Goal: Task Accomplishment & Management: Use online tool/utility

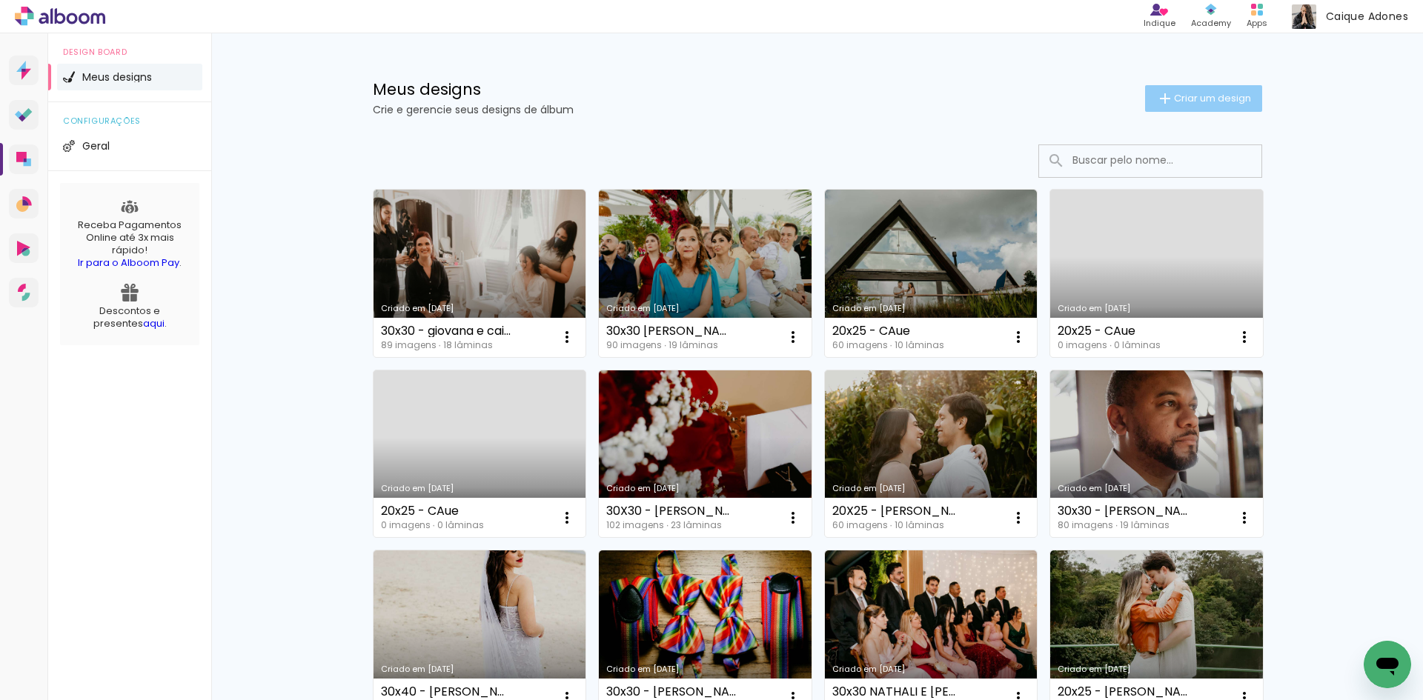
click at [1174, 100] on span "Criar um design" at bounding box center [1212, 98] width 77 height 10
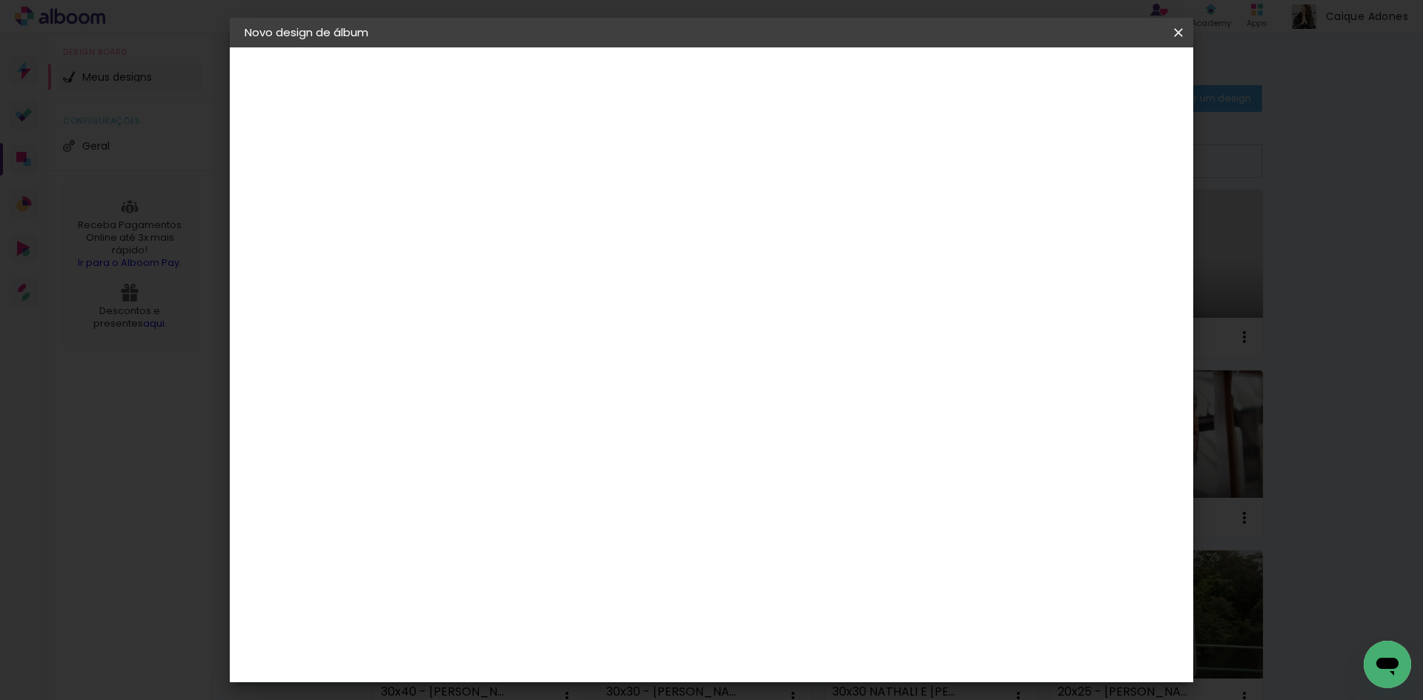
click at [487, 202] on input at bounding box center [487, 198] width 0 height 23
type input "30x30 -"
type paper-input "30x30 -"
type input "30x30 - THAIS E ALLAN"
type paper-input "30x30 - THAIS E ALLAN"
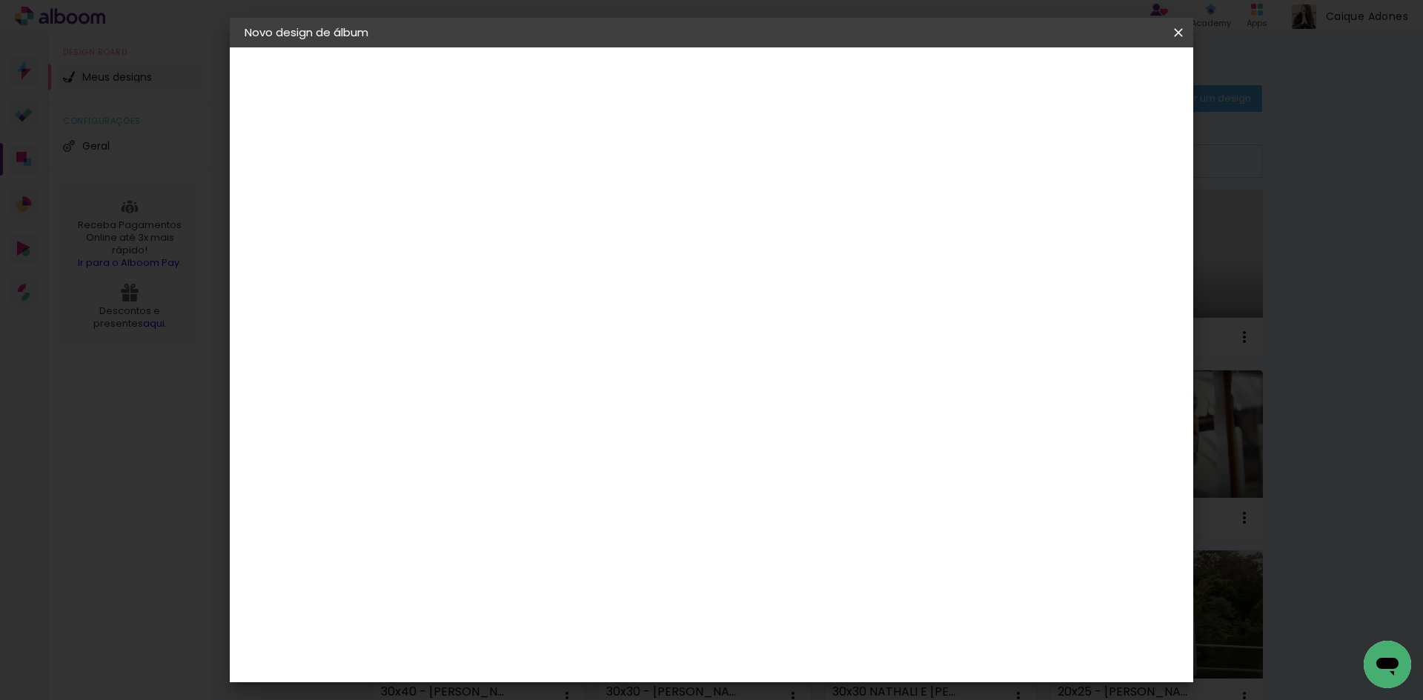
click at [639, 76] on paper-button "Avançar" at bounding box center [602, 78] width 73 height 25
click at [570, 461] on div "G" at bounding box center [525, 470] width 160 height 19
click at [0, 0] on slot "3 3ZERO5 A Ágata Álbum&Cia Albumaster AlfaFotoBook Alplas Amplicolor ArtCollor …" at bounding box center [0, 0] width 0 height 0
click at [514, 488] on div "Go image" at bounding box center [495, 500] width 36 height 24
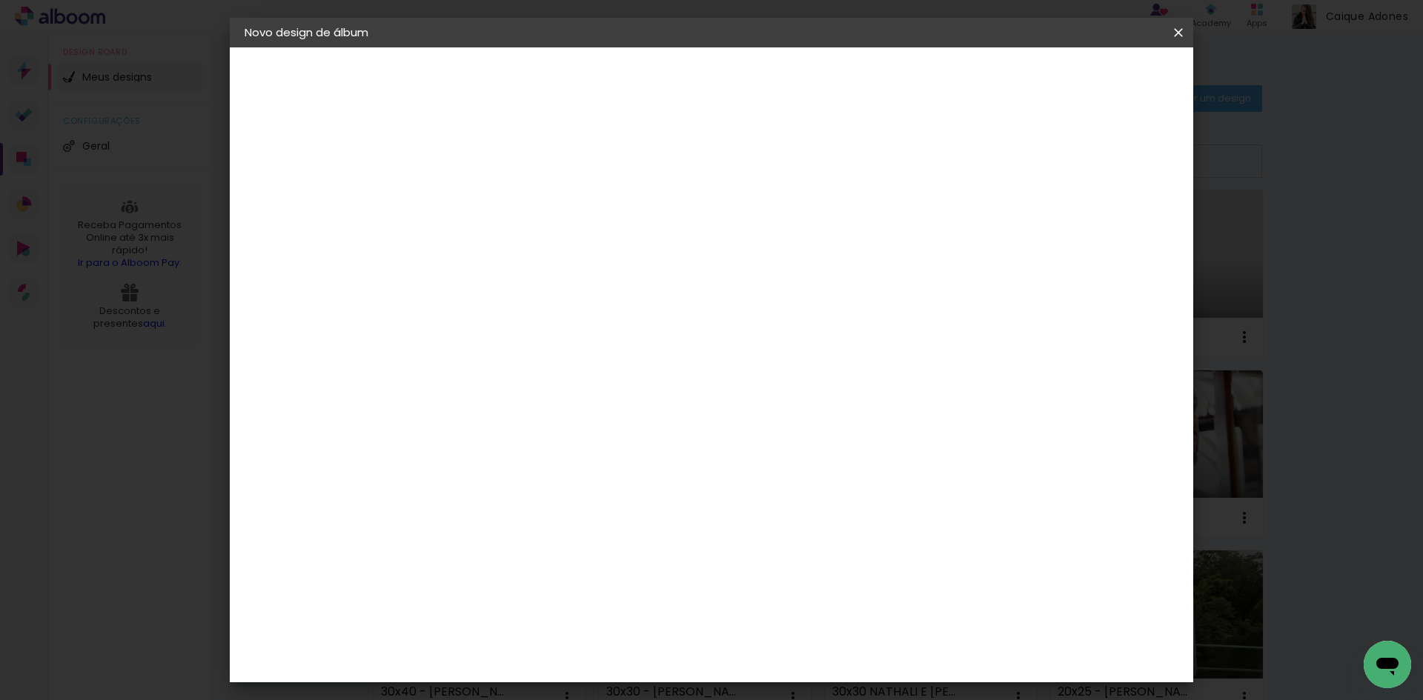
click at [0, 0] on slot "Avançar" at bounding box center [0, 0] width 0 height 0
click at [545, 247] on input "text" at bounding box center [516, 258] width 58 height 23
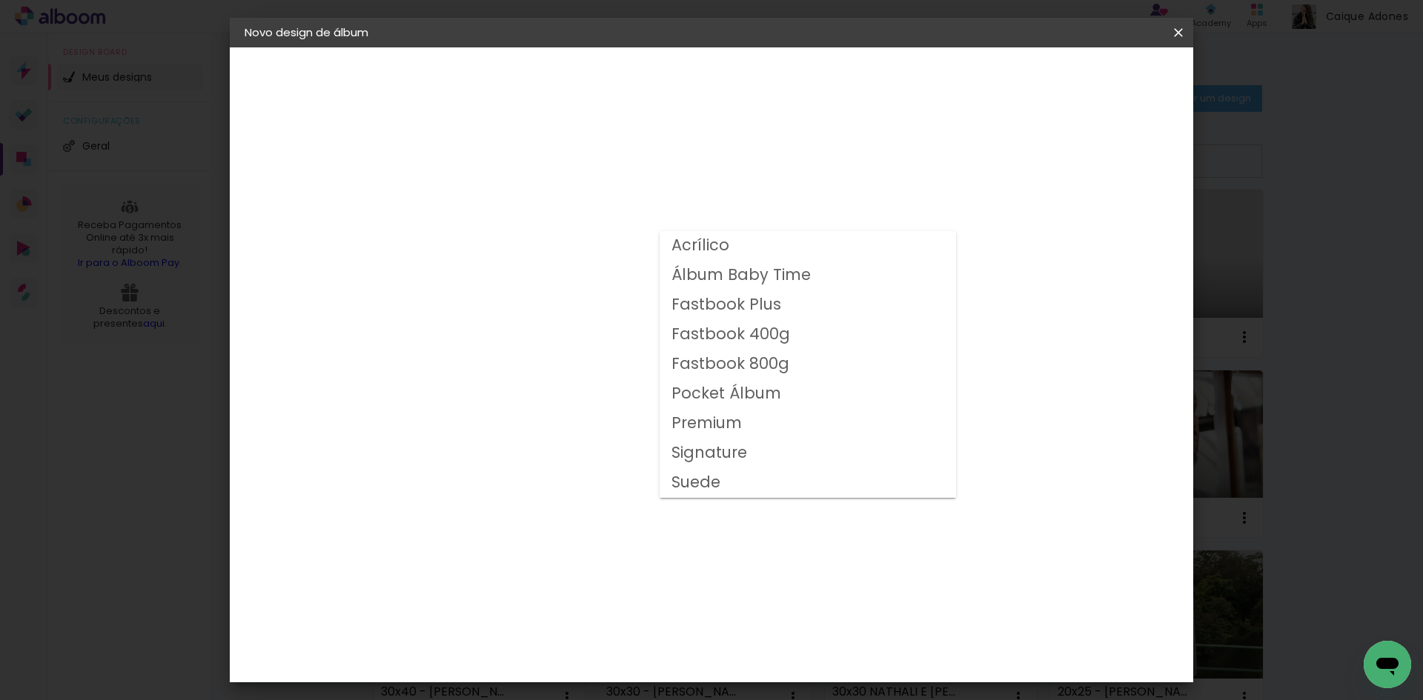
click at [0, 0] on slot "Fastbook 800g" at bounding box center [0, 0] width 0 height 0
type input "Fastbook 800g"
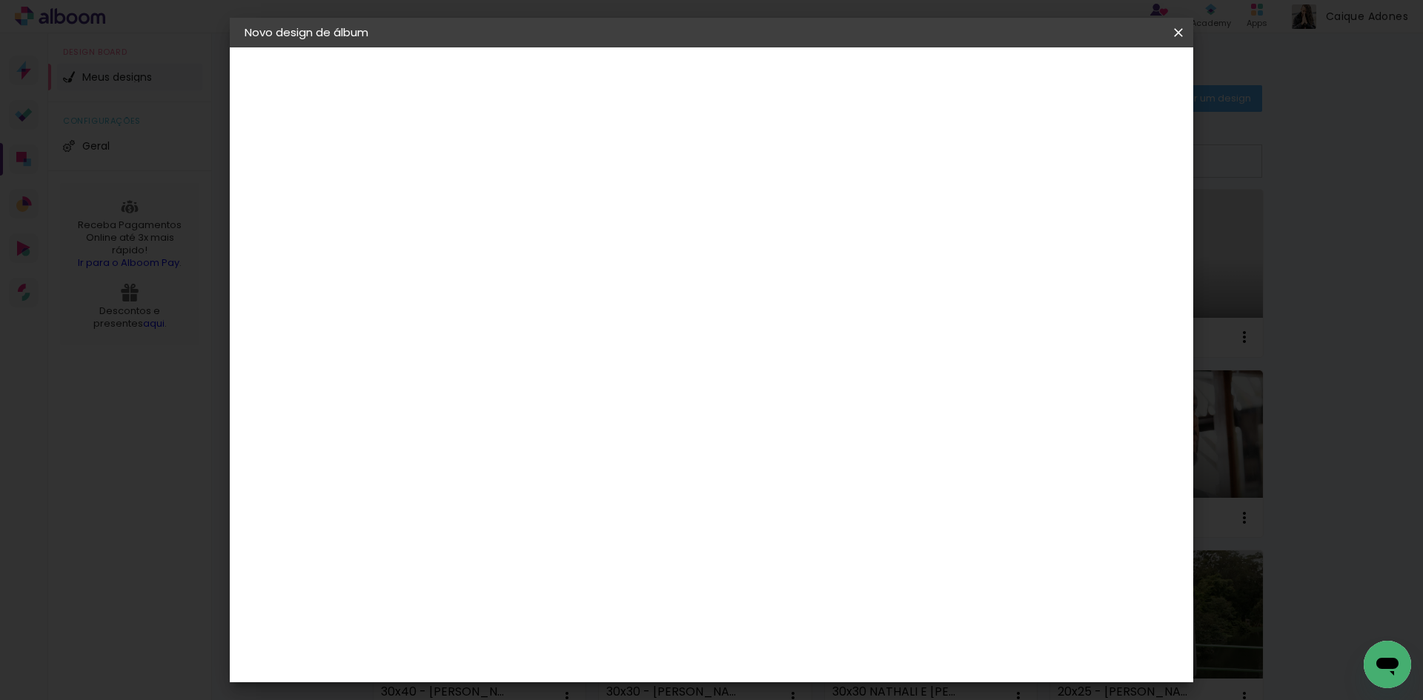
click at [728, 86] on paper-button "Avançar" at bounding box center [692, 78] width 73 height 25
click at [1100, 89] on paper-button "Iniciar design" at bounding box center [1051, 78] width 97 height 25
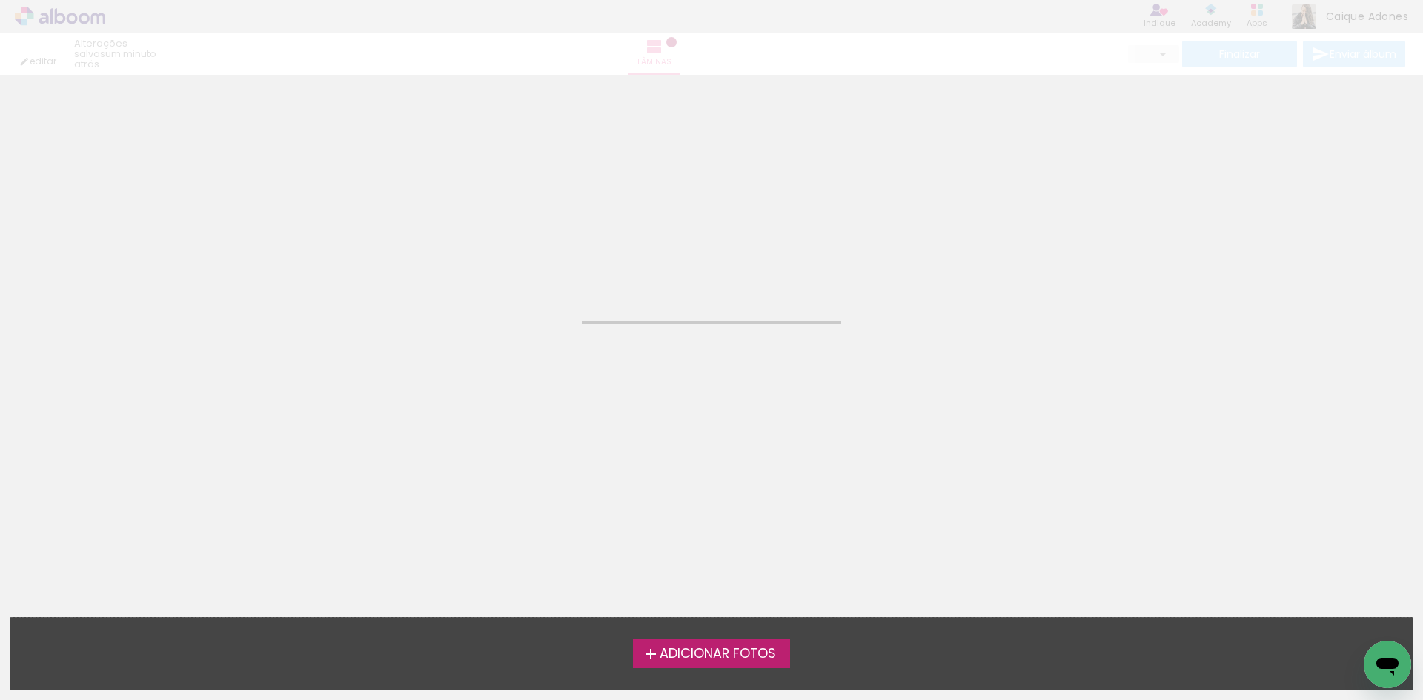
click at [675, 677] on div "Adicionar Fotos Solte suas fotos aqui..." at bounding box center [711, 654] width 1402 height 72
click at [679, 673] on div "Adicionar Fotos Solte suas fotos aqui..." at bounding box center [711, 654] width 1402 height 72
click at [698, 663] on label "Adicionar Fotos" at bounding box center [712, 654] width 158 height 28
click at [0, 0] on input "file" at bounding box center [0, 0] width 0 height 0
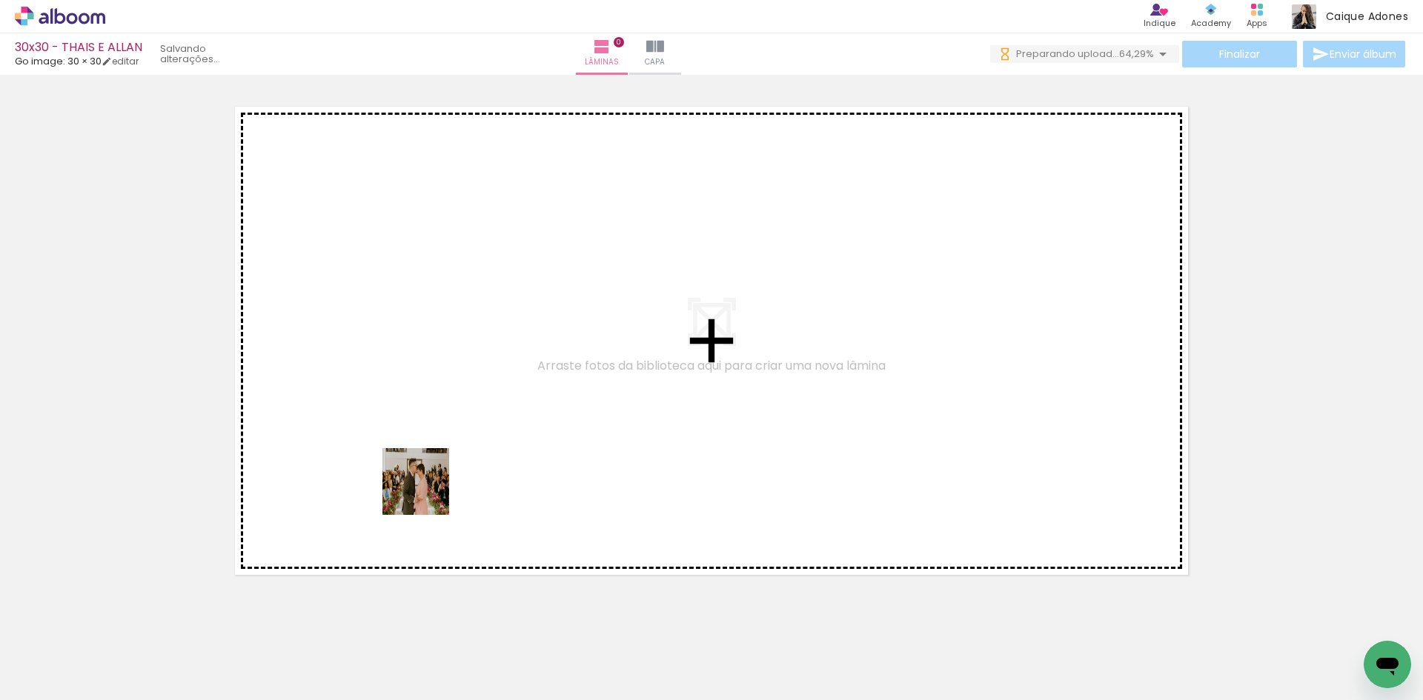
drag, startPoint x: 408, startPoint y: 507, endPoint x: 439, endPoint y: 482, distance: 40.6
click at [439, 482] on quentale-workspace at bounding box center [711, 350] width 1423 height 700
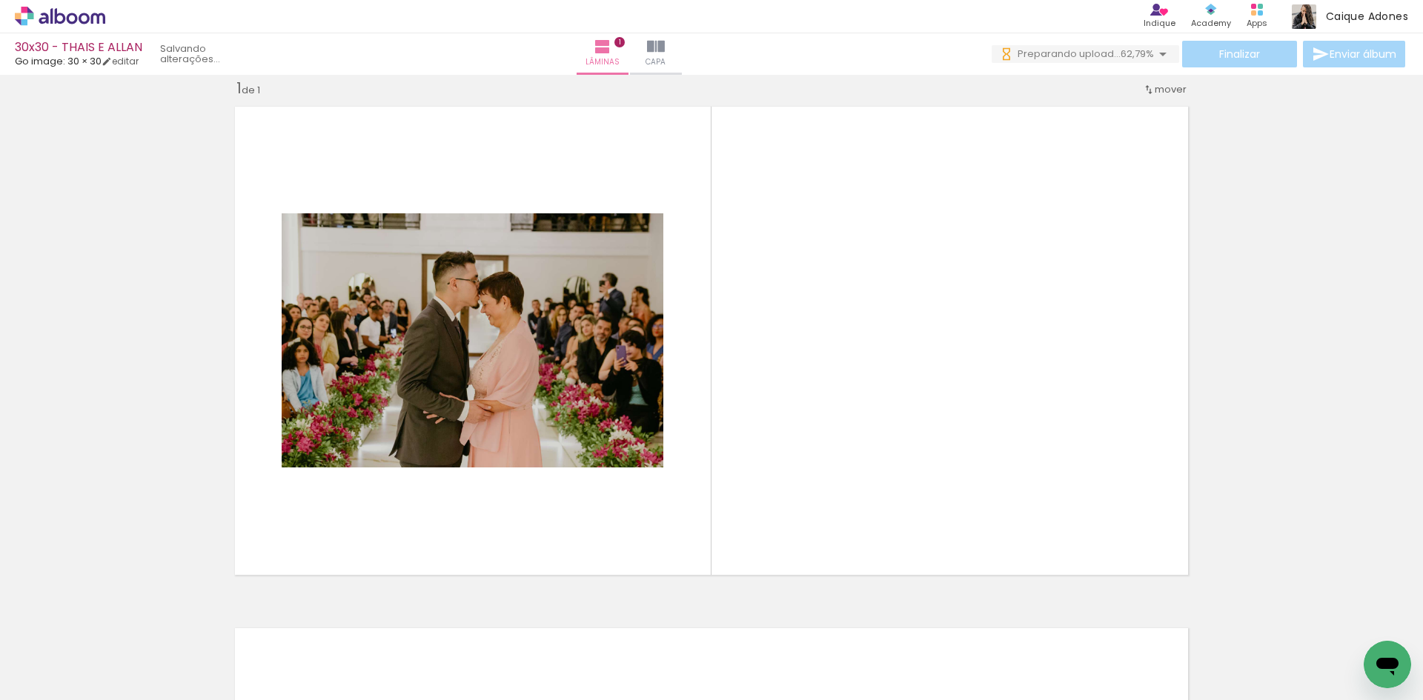
scroll to position [19, 0]
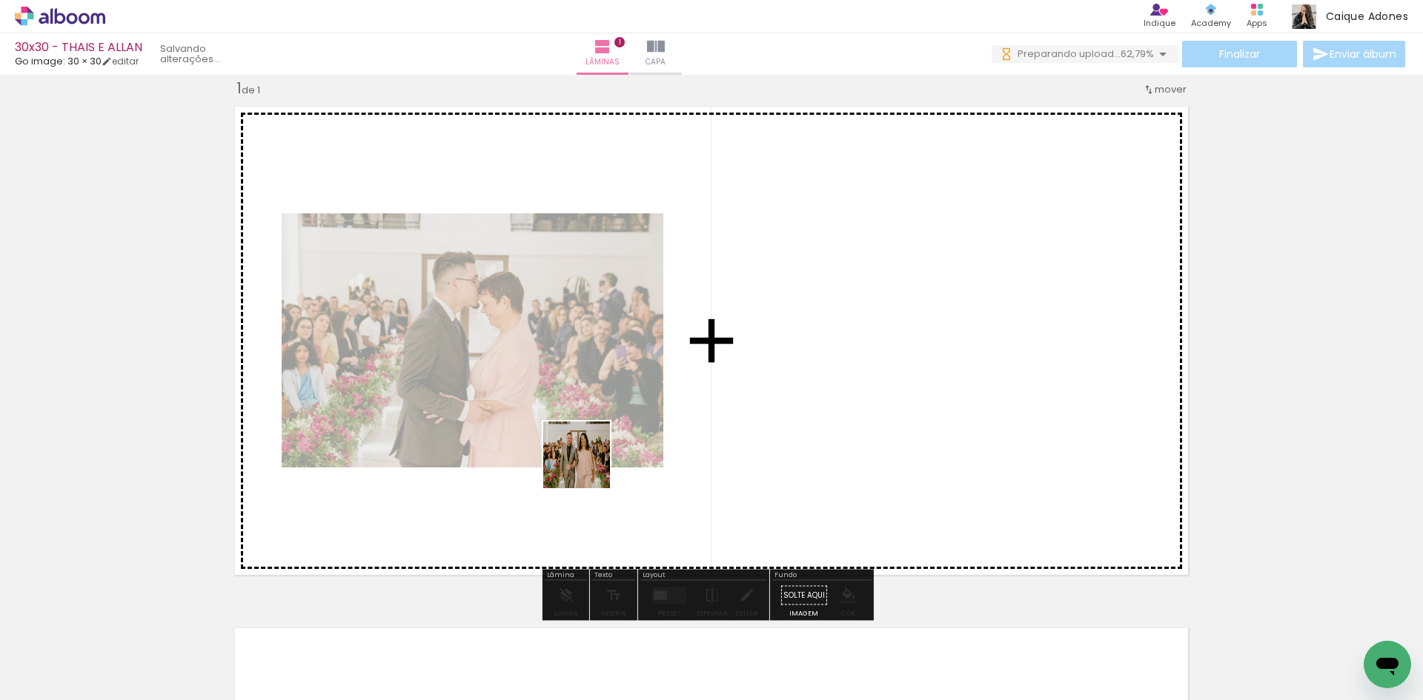
drag, startPoint x: 232, startPoint y: 648, endPoint x: 816, endPoint y: 412, distance: 630.0
click at [816, 412] on quentale-workspace at bounding box center [711, 350] width 1423 height 700
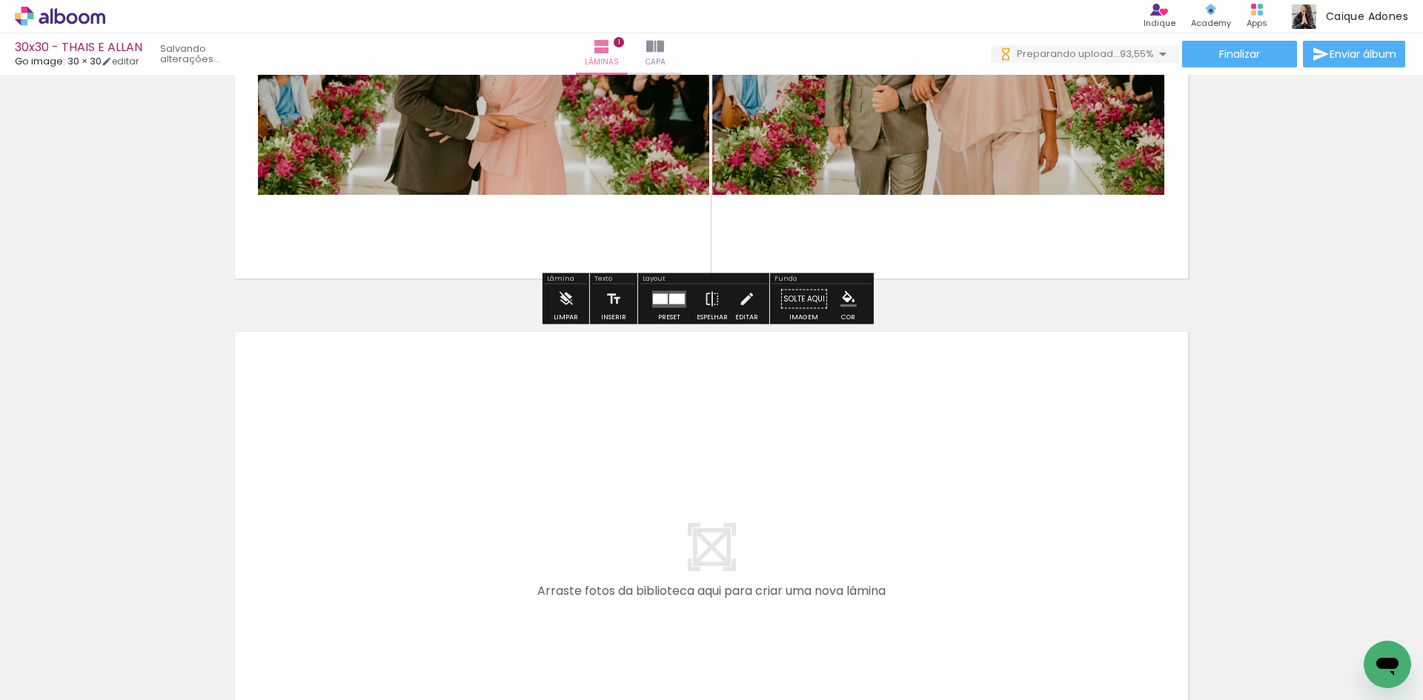
scroll to position [0, 0]
drag, startPoint x: 403, startPoint y: 657, endPoint x: 449, endPoint y: 516, distance: 148.8
click at [449, 516] on quentale-workspace at bounding box center [711, 350] width 1423 height 700
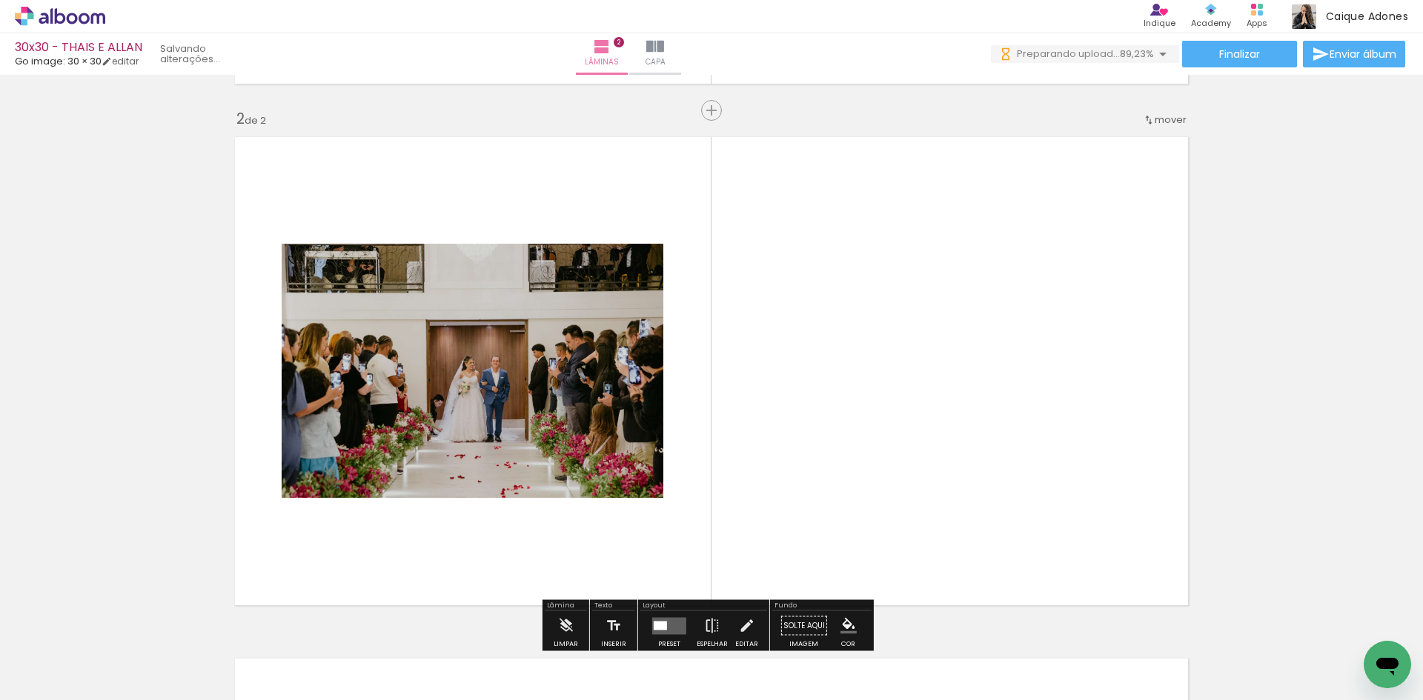
scroll to position [541, 0]
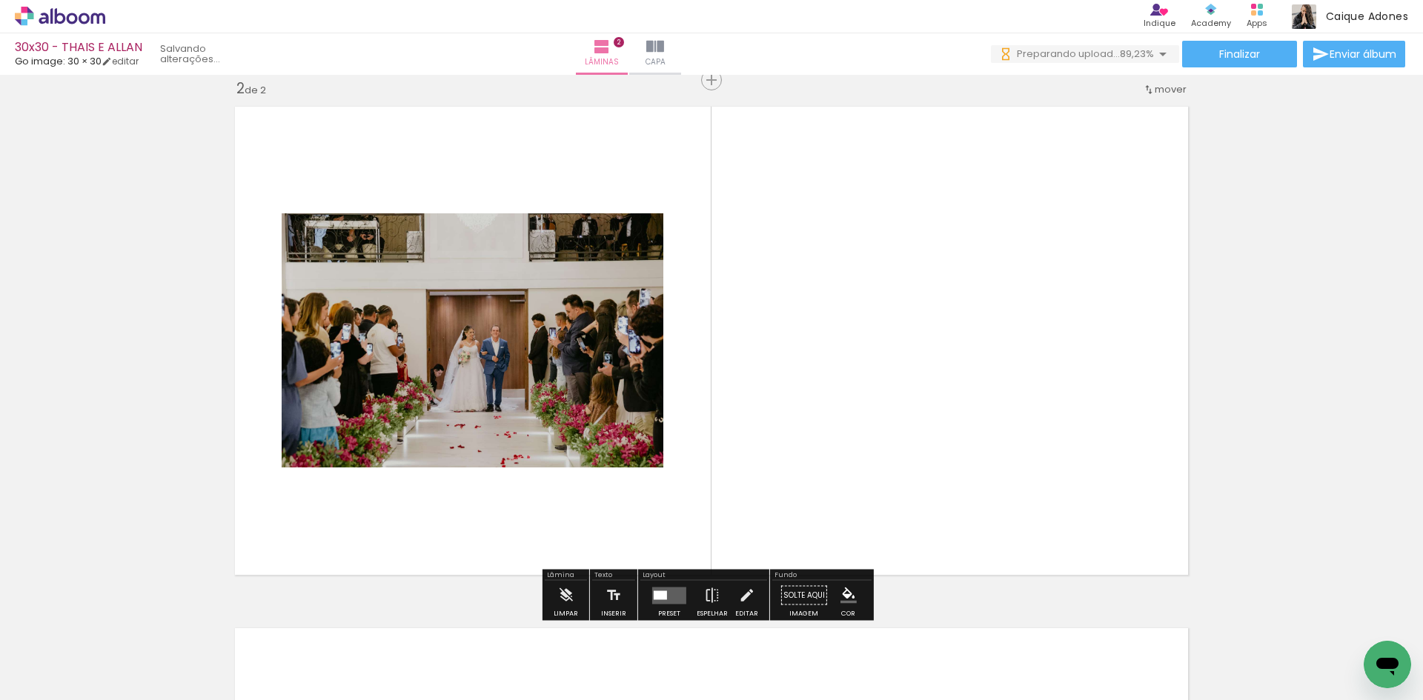
drag, startPoint x: 597, startPoint y: 461, endPoint x: 525, endPoint y: 637, distance: 190.2
click at [608, 443] on quentale-workspace at bounding box center [711, 350] width 1423 height 700
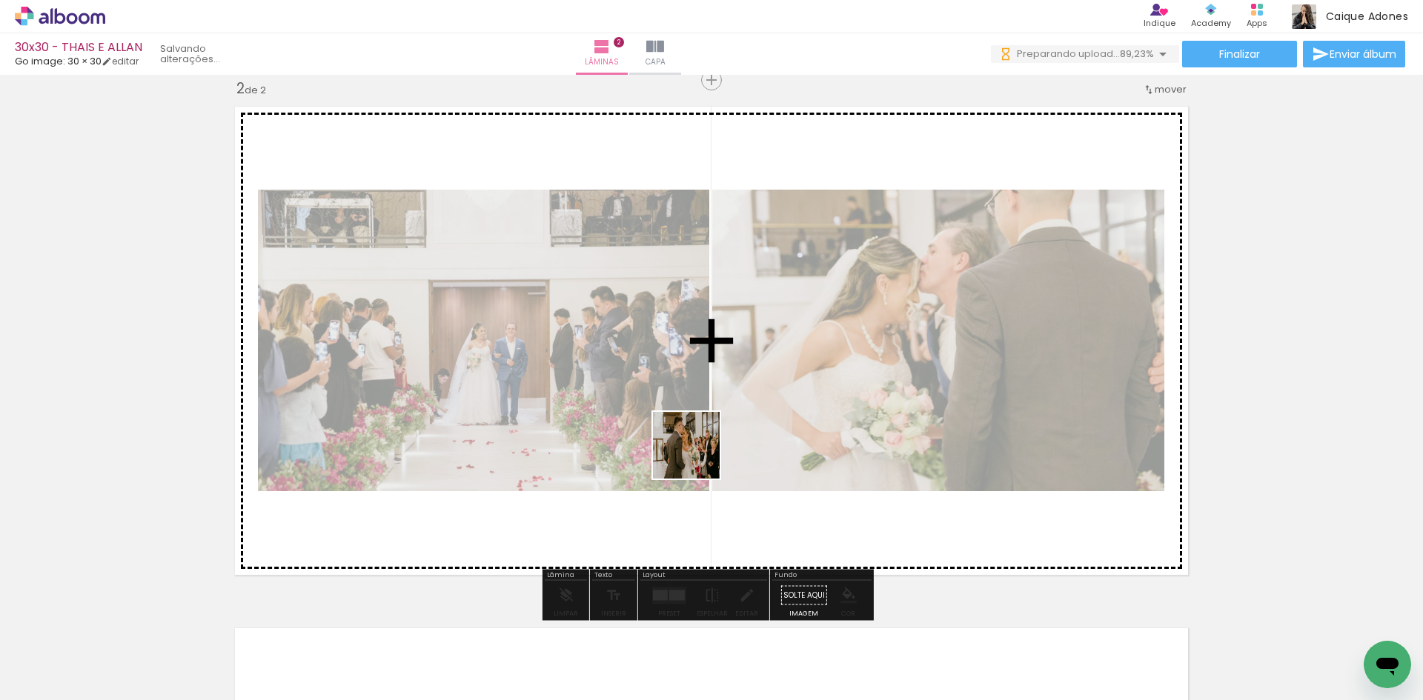
click at [700, 454] on quentale-workspace at bounding box center [711, 350] width 1423 height 700
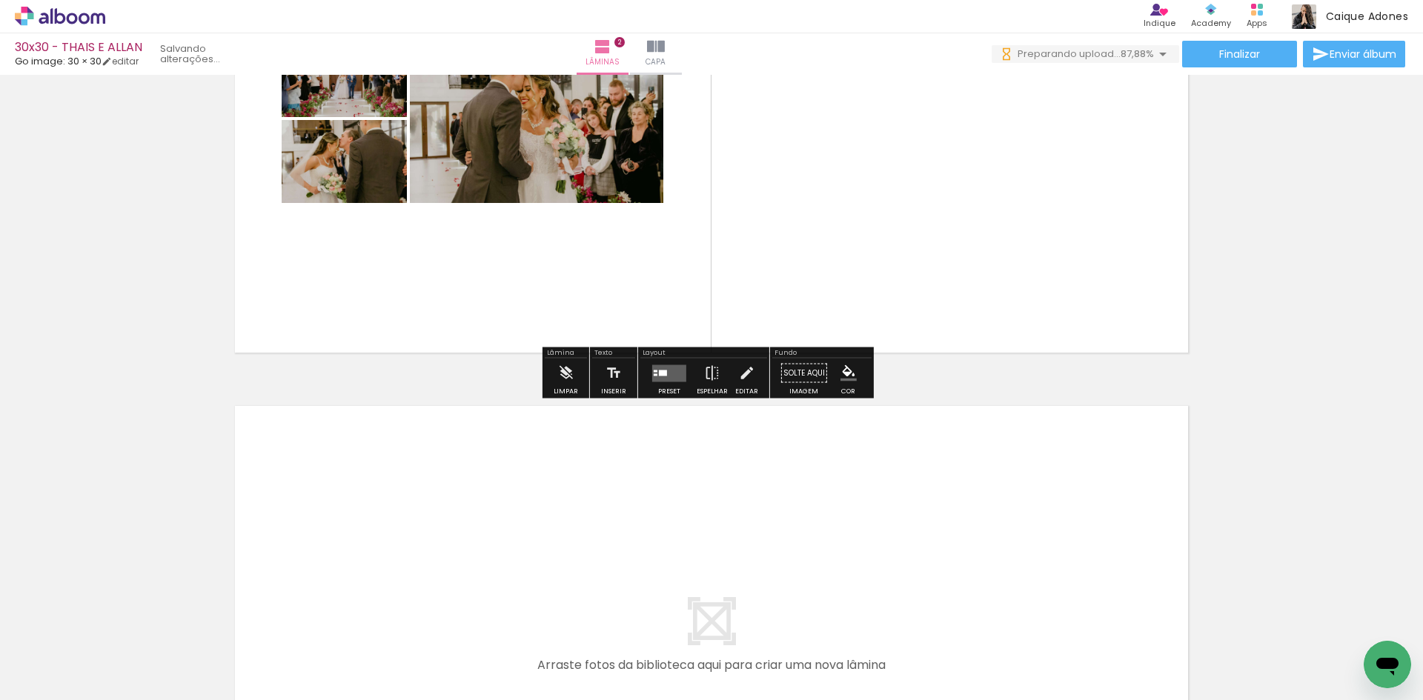
scroll to position [0, 0]
drag, startPoint x: 642, startPoint y: 652, endPoint x: 642, endPoint y: 550, distance: 102.3
click at [642, 550] on quentale-workspace at bounding box center [711, 350] width 1423 height 700
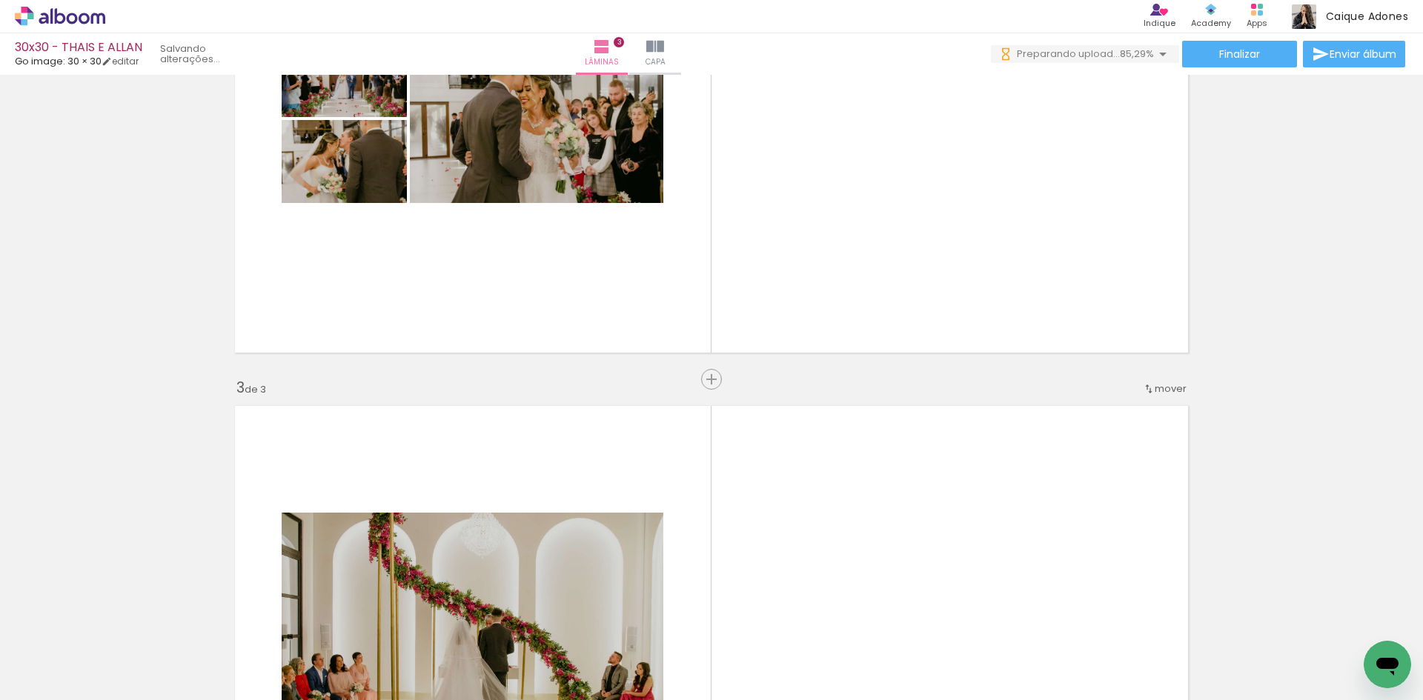
scroll to position [1063, 0]
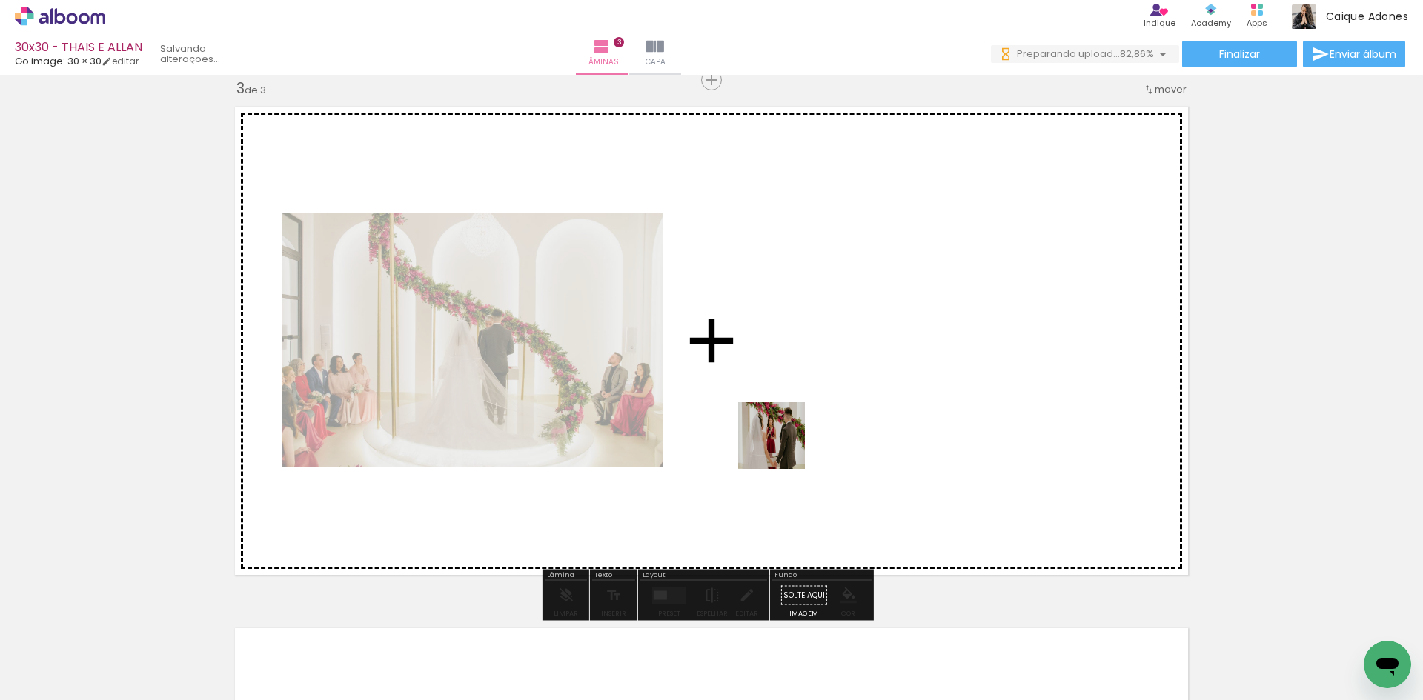
drag, startPoint x: 746, startPoint y: 643, endPoint x: 783, endPoint y: 422, distance: 223.8
click at [783, 422] on quentale-workspace at bounding box center [711, 350] width 1423 height 700
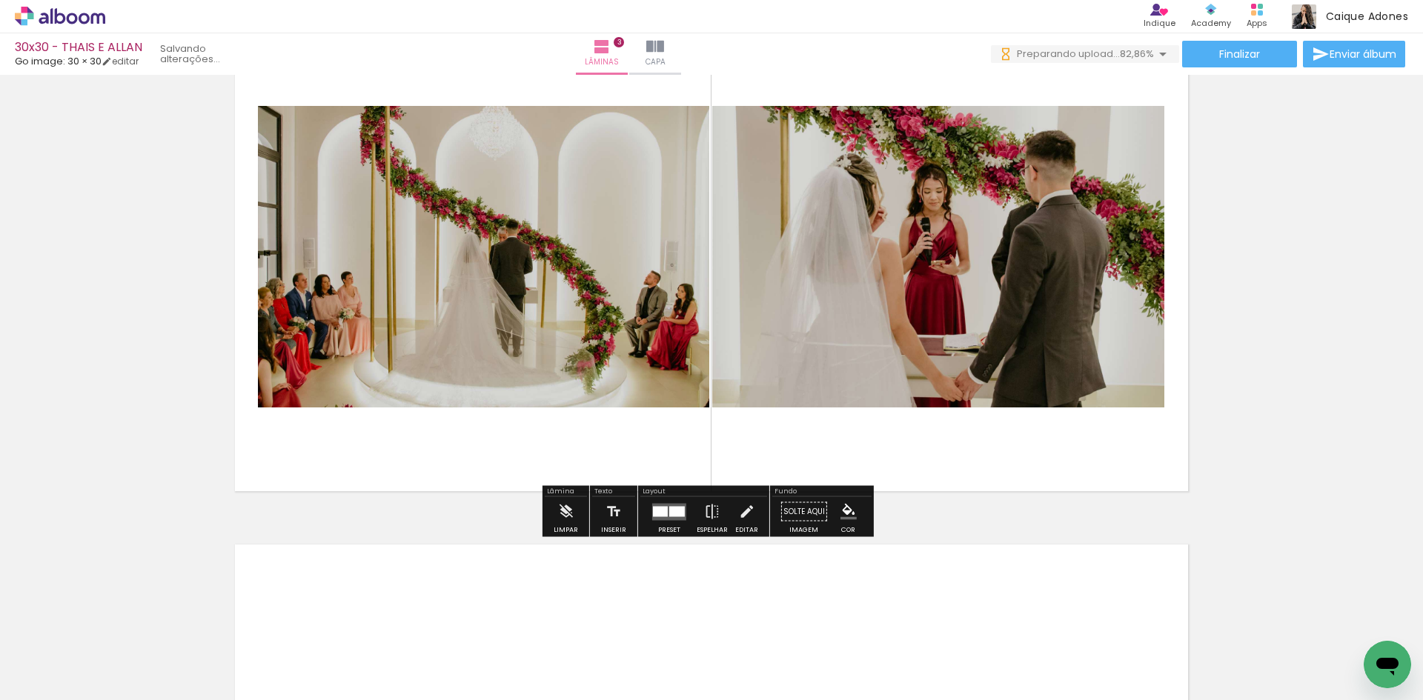
scroll to position [1433, 0]
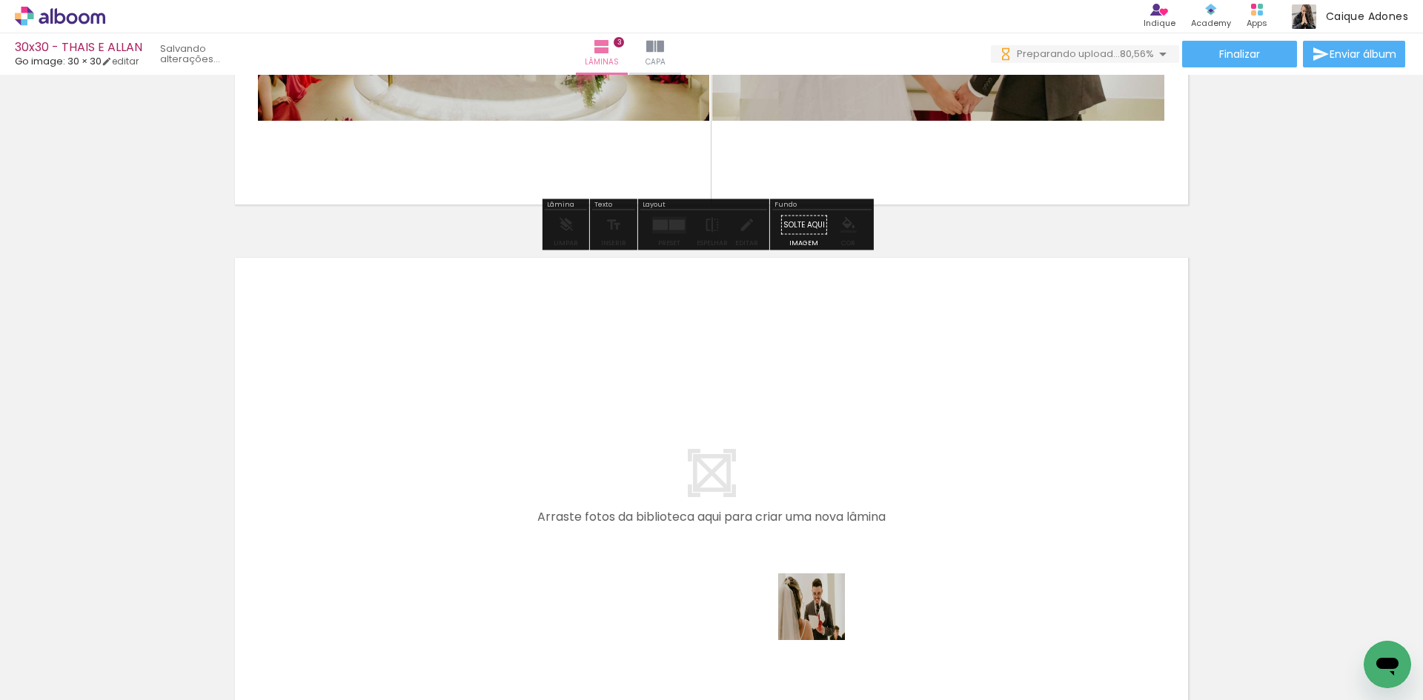
drag, startPoint x: 822, startPoint y: 622, endPoint x: 836, endPoint y: 497, distance: 126.0
click at [836, 497] on quentale-workspace at bounding box center [711, 350] width 1423 height 700
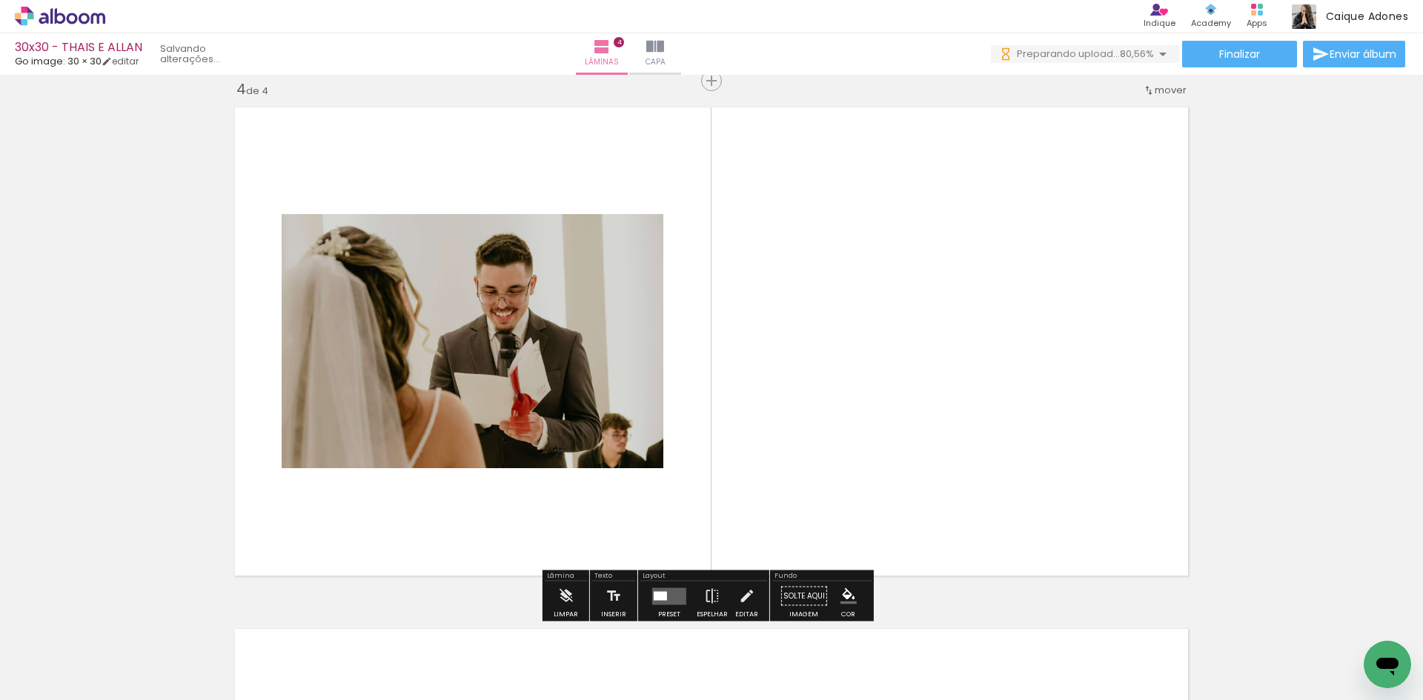
scroll to position [1584, 0]
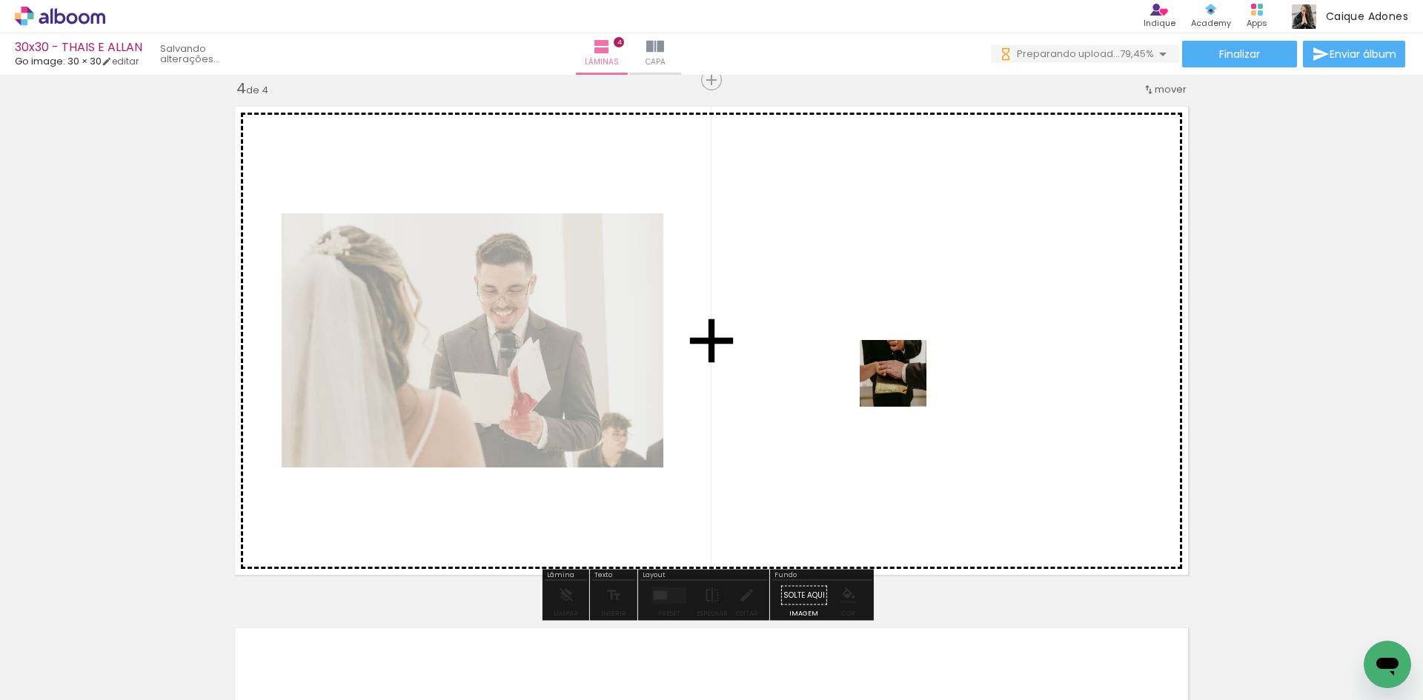
drag, startPoint x: 920, startPoint y: 654, endPoint x: 904, endPoint y: 385, distance: 269.5
click at [904, 385] on quentale-workspace at bounding box center [711, 350] width 1423 height 700
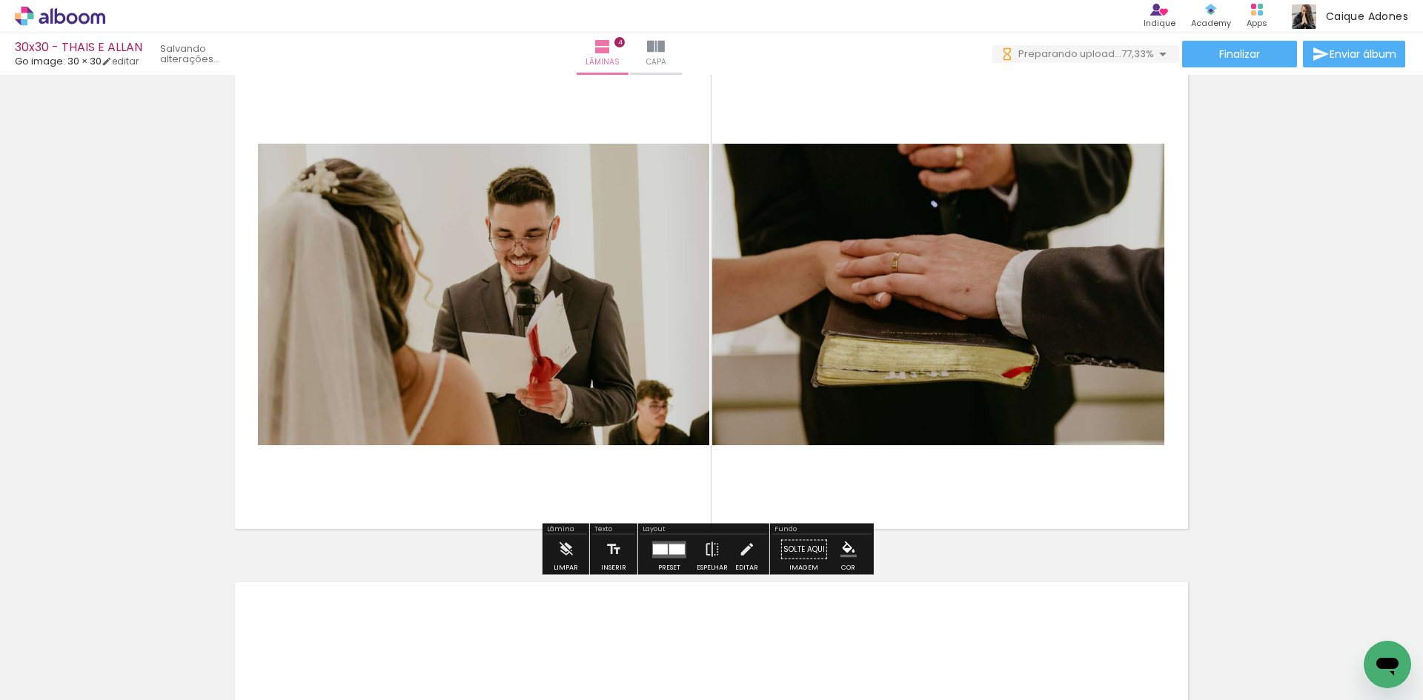
scroll to position [1881, 0]
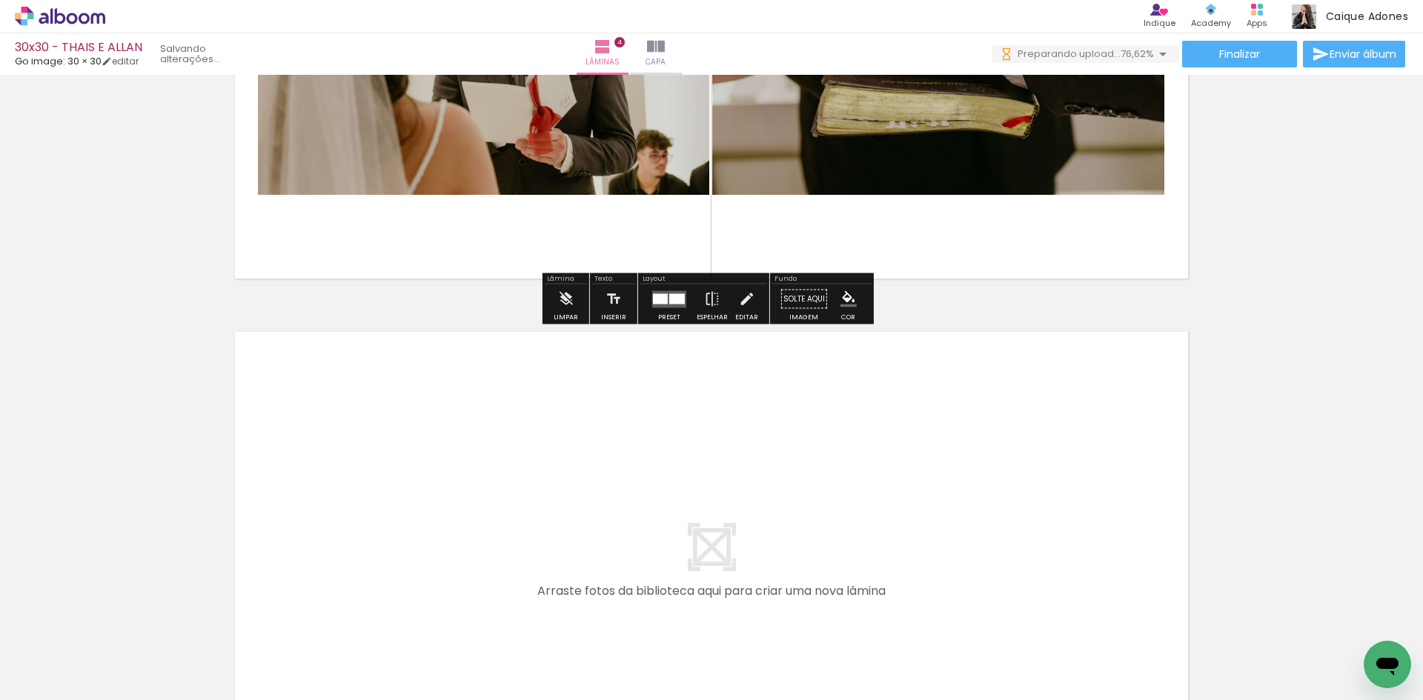
drag, startPoint x: 989, startPoint y: 640, endPoint x: 866, endPoint y: 477, distance: 204.1
click at [866, 477] on quentale-workspace at bounding box center [711, 350] width 1423 height 700
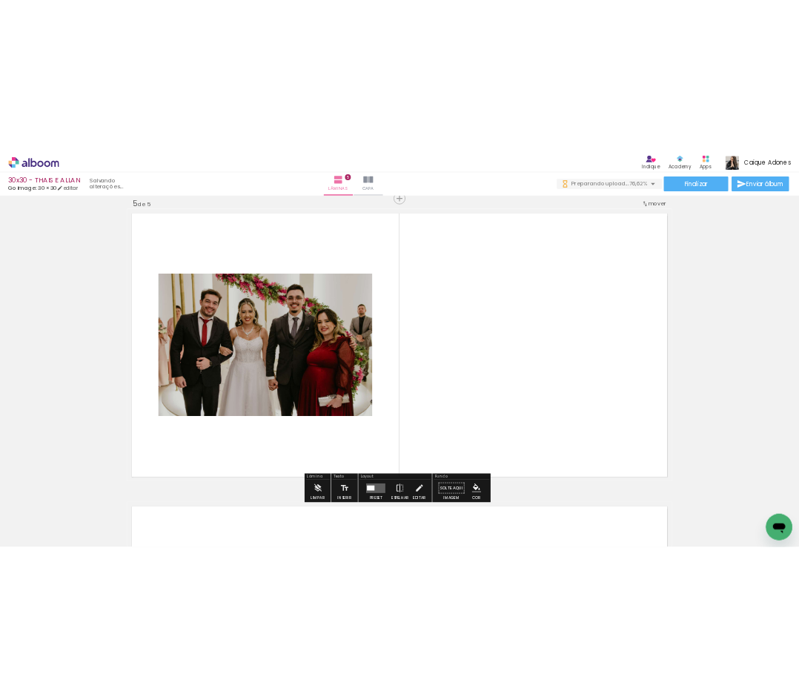
scroll to position [0, 0]
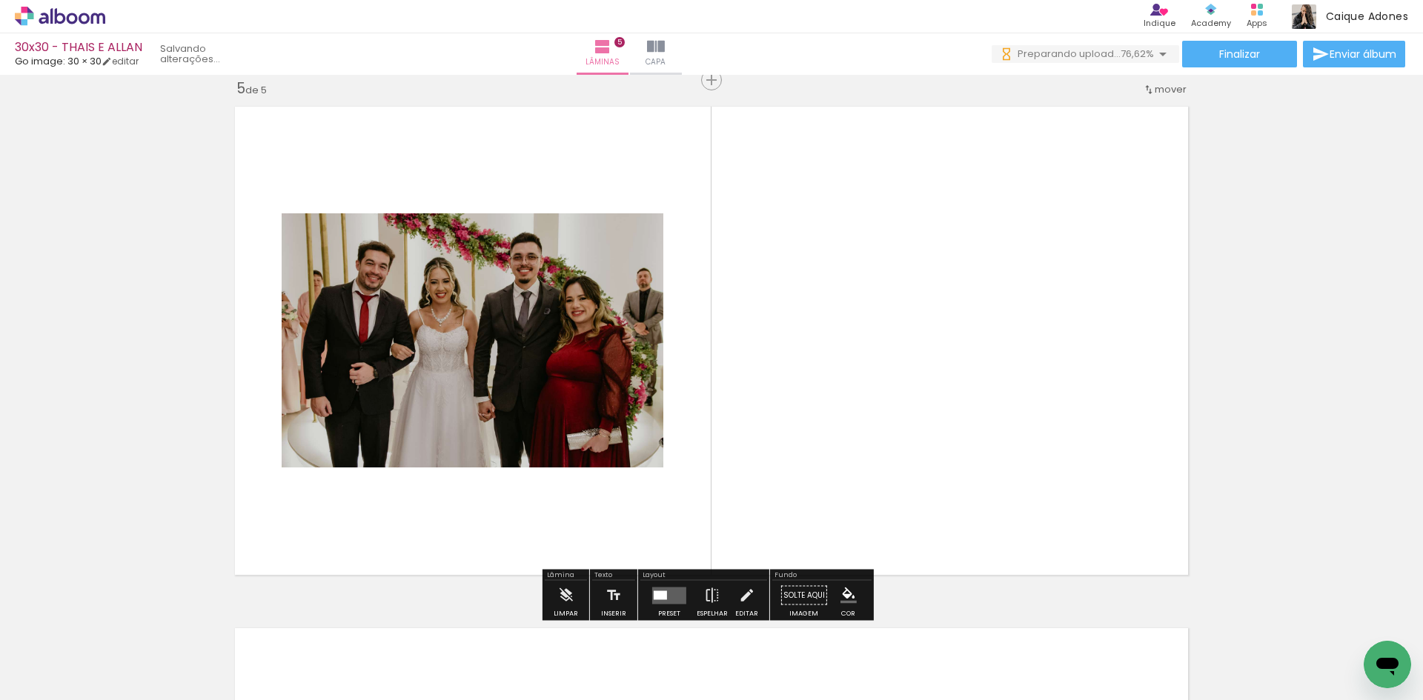
click at [909, 429] on quentale-workspace at bounding box center [711, 350] width 1423 height 700
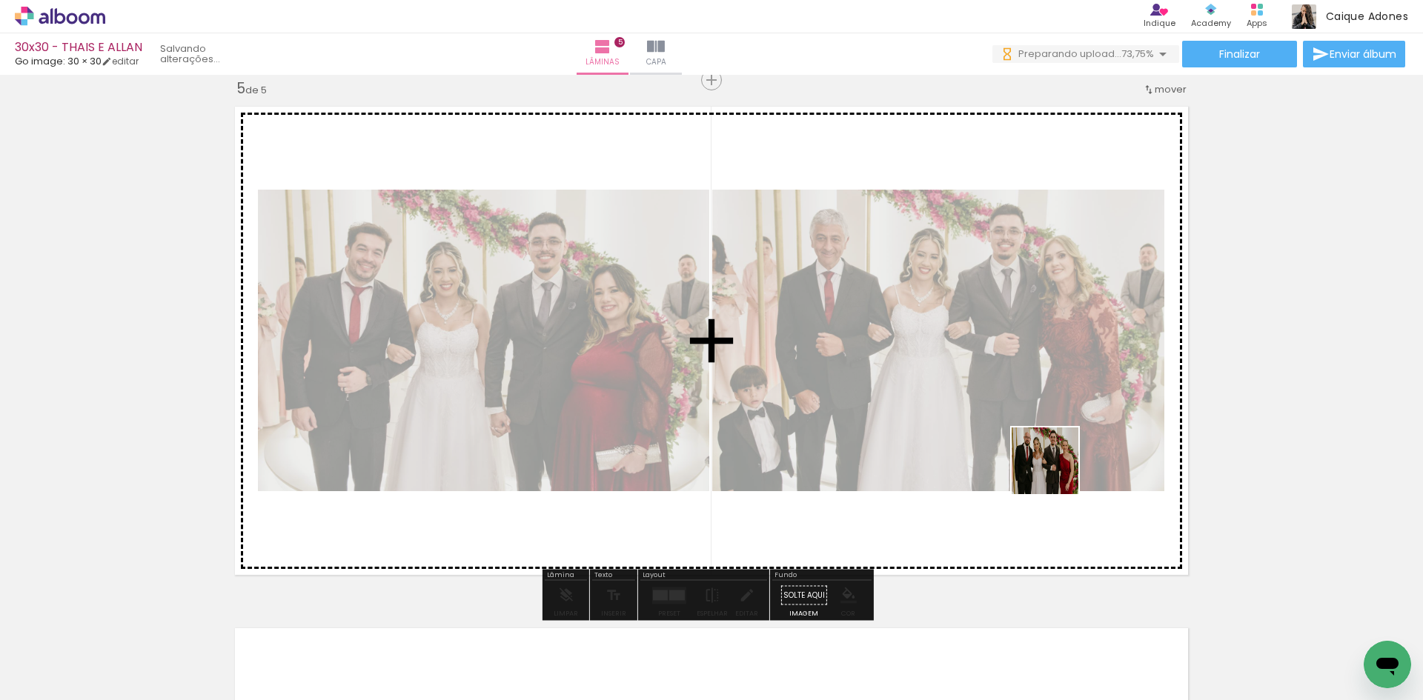
drag, startPoint x: 1143, startPoint y: 638, endPoint x: 1185, endPoint y: 613, distance: 49.2
click at [1052, 467] on quentale-workspace at bounding box center [711, 350] width 1423 height 700
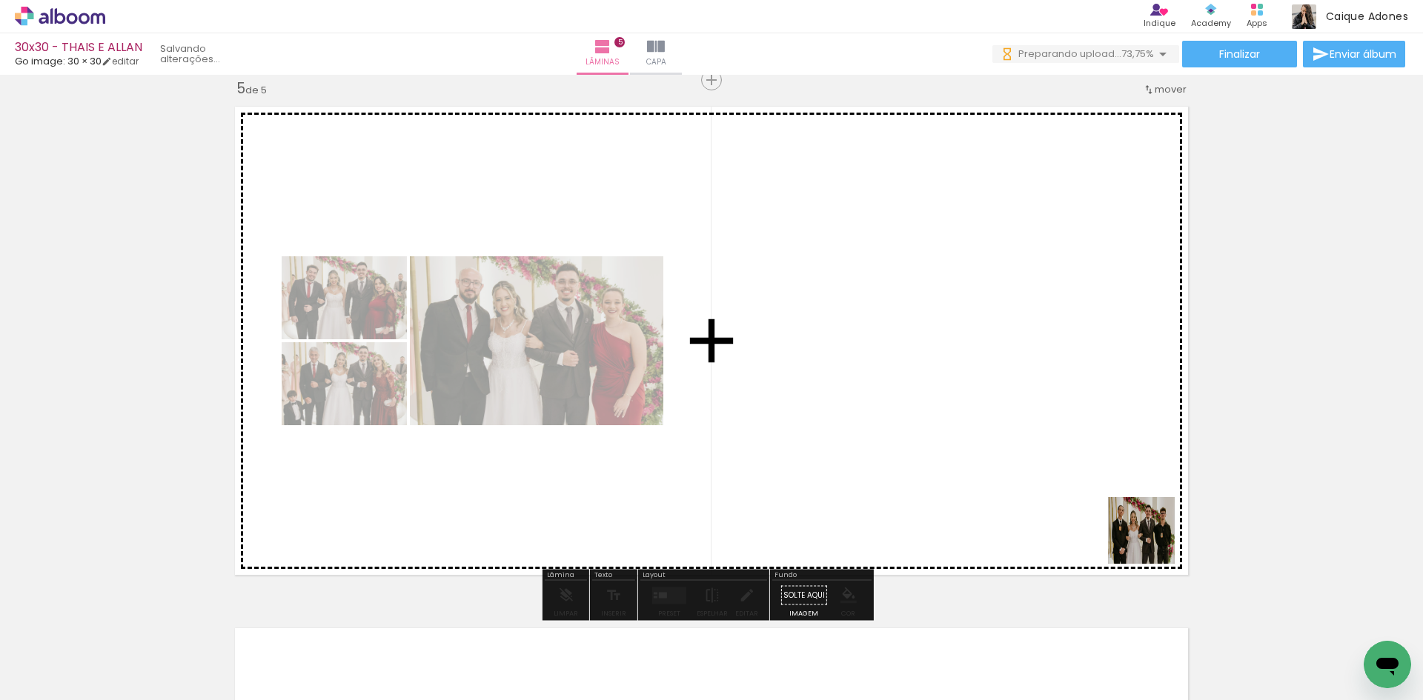
drag, startPoint x: 1218, startPoint y: 654, endPoint x: 969, endPoint y: 388, distance: 364.4
click at [969, 388] on quentale-workspace at bounding box center [711, 350] width 1423 height 700
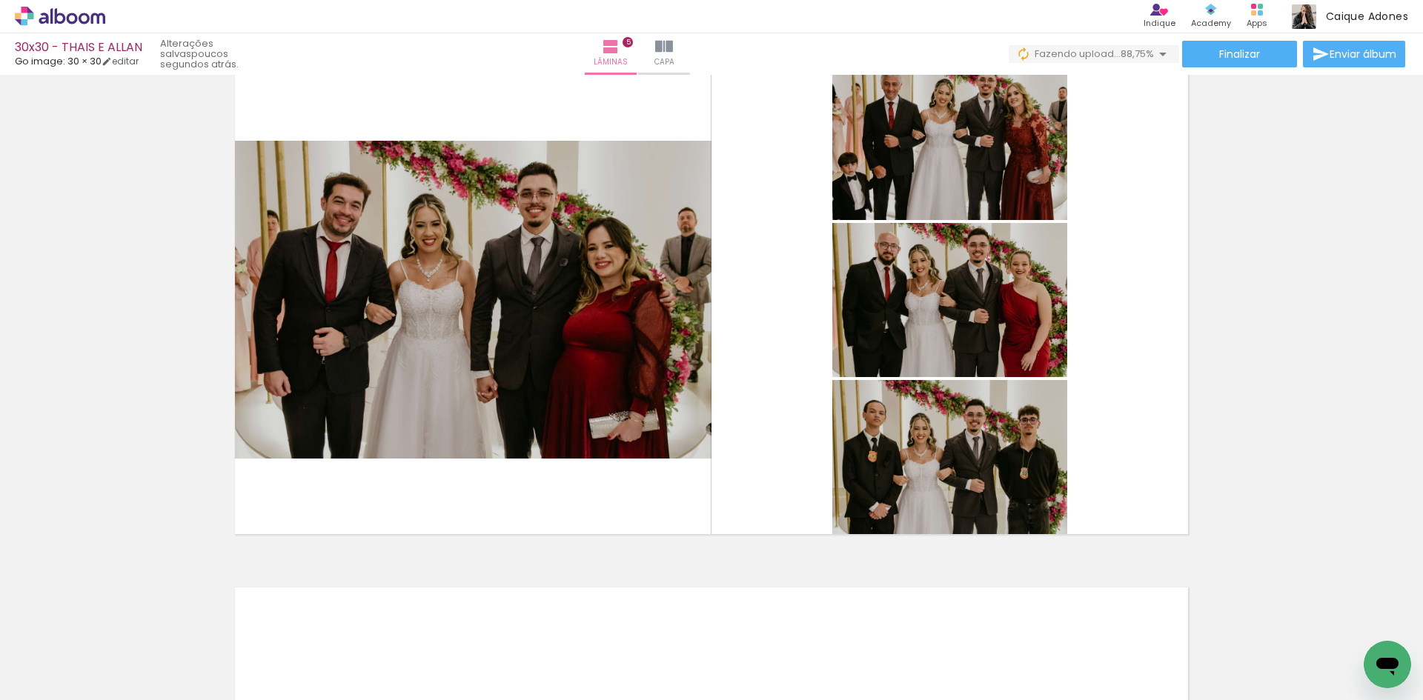
scroll to position [0, 840]
drag, startPoint x: 480, startPoint y: 654, endPoint x: 589, endPoint y: 571, distance: 137.0
click at [605, 415] on quentale-workspace at bounding box center [711, 350] width 1423 height 700
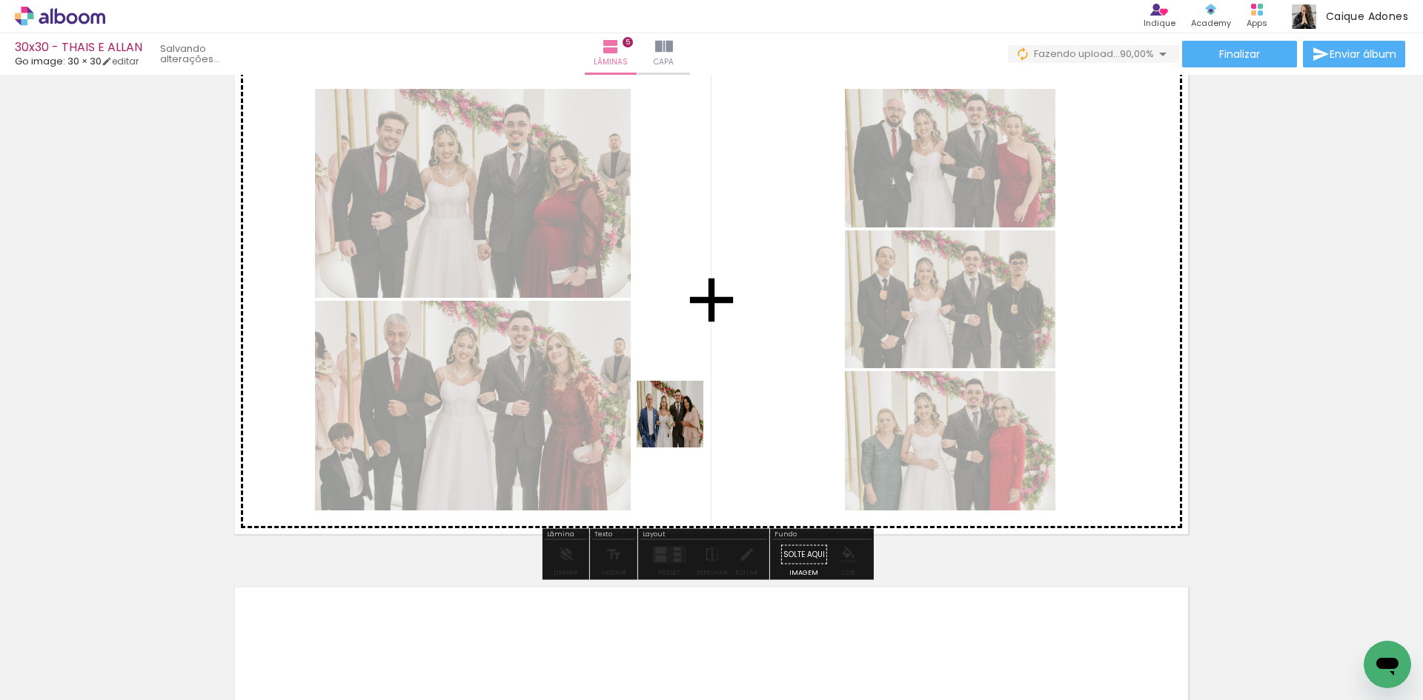
drag, startPoint x: 554, startPoint y: 655, endPoint x: 681, endPoint y: 425, distance: 262.4
click at [681, 425] on quentale-workspace at bounding box center [711, 350] width 1423 height 700
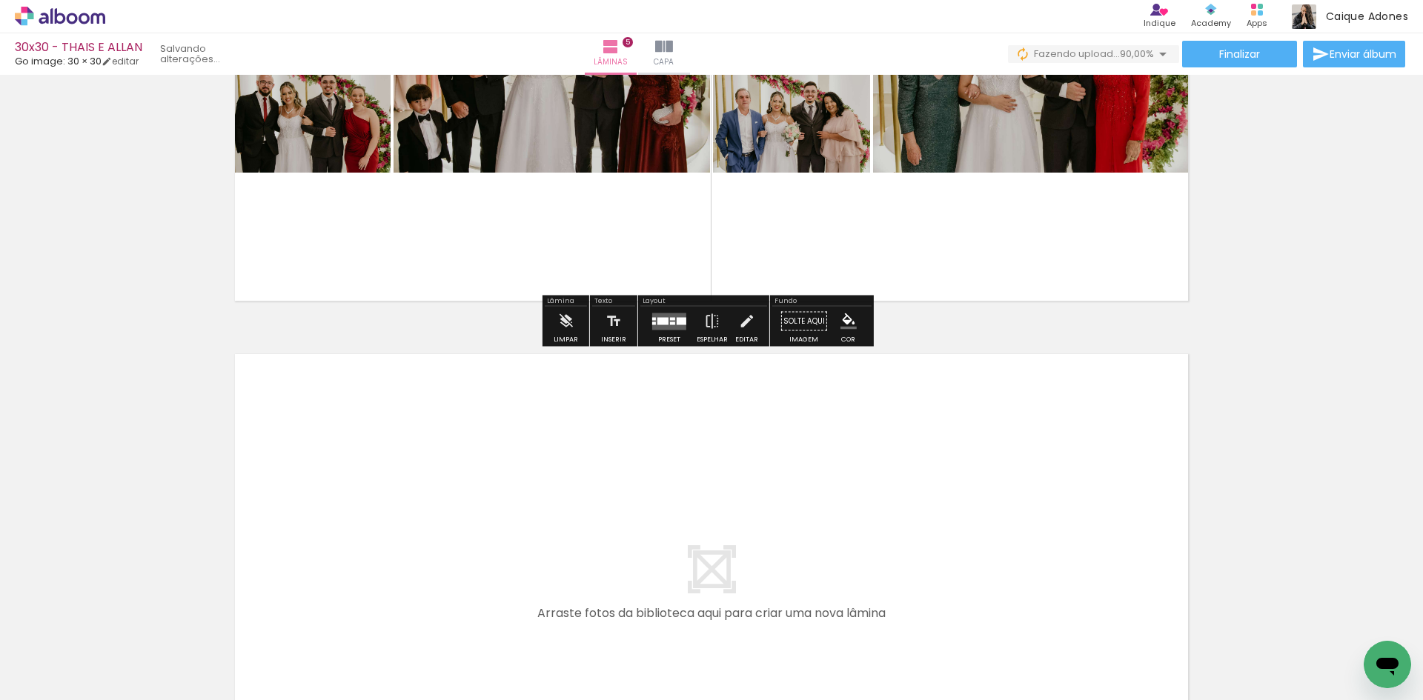
scroll to position [2443, 0]
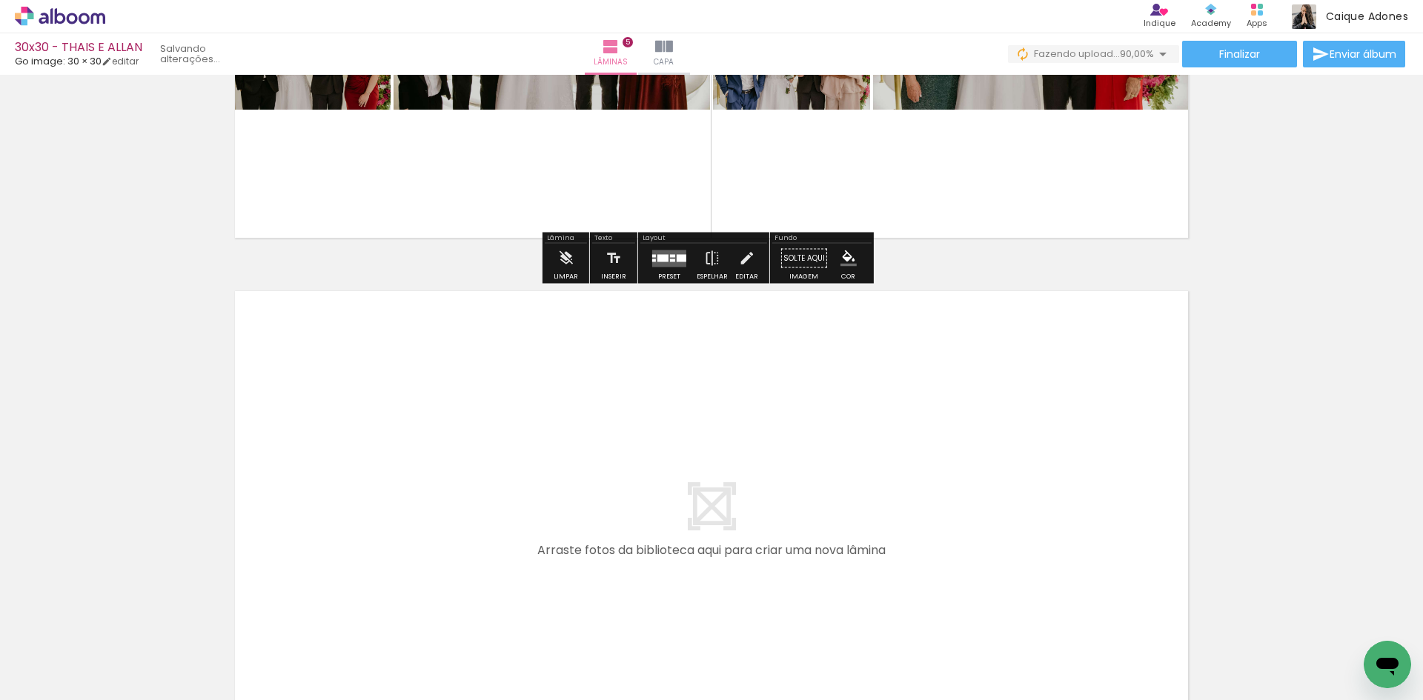
click at [671, 484] on quentale-workspace at bounding box center [711, 350] width 1423 height 700
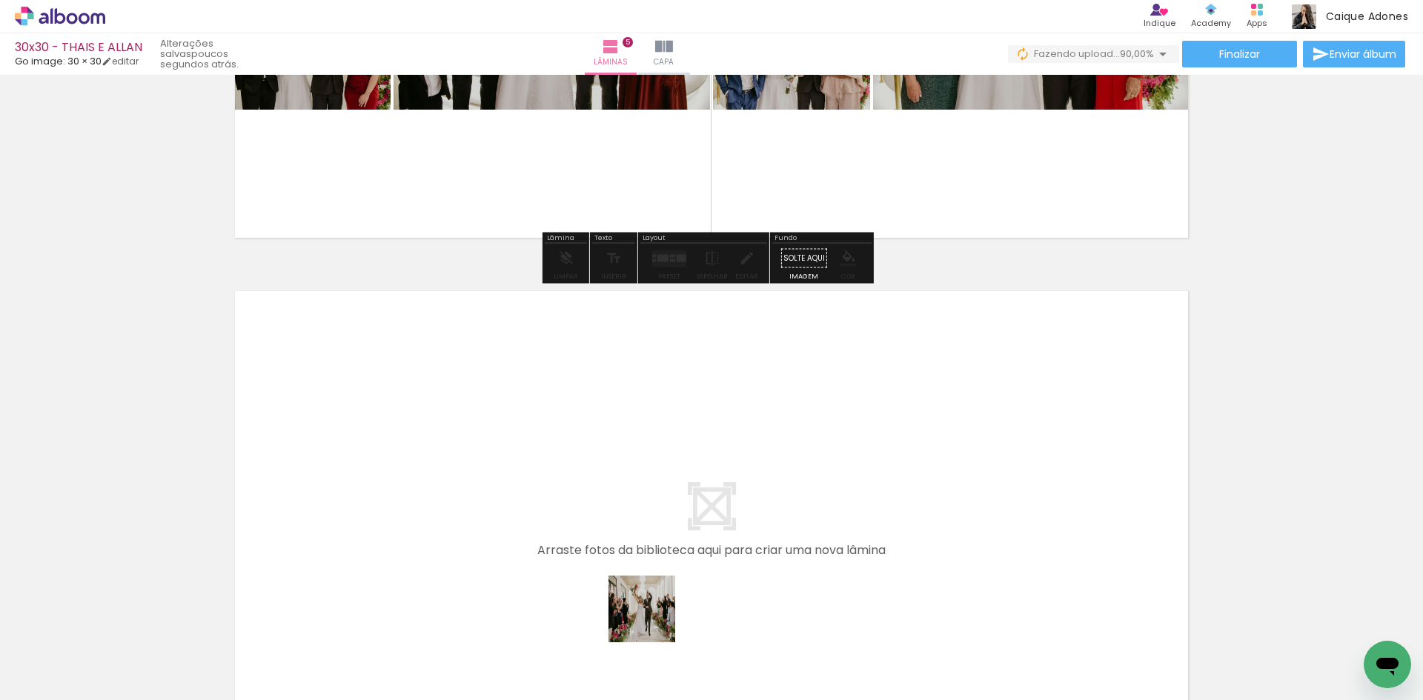
drag, startPoint x: 648, startPoint y: 639, endPoint x: 723, endPoint y: 621, distance: 76.9
click at [663, 525] on quentale-workspace at bounding box center [711, 350] width 1423 height 700
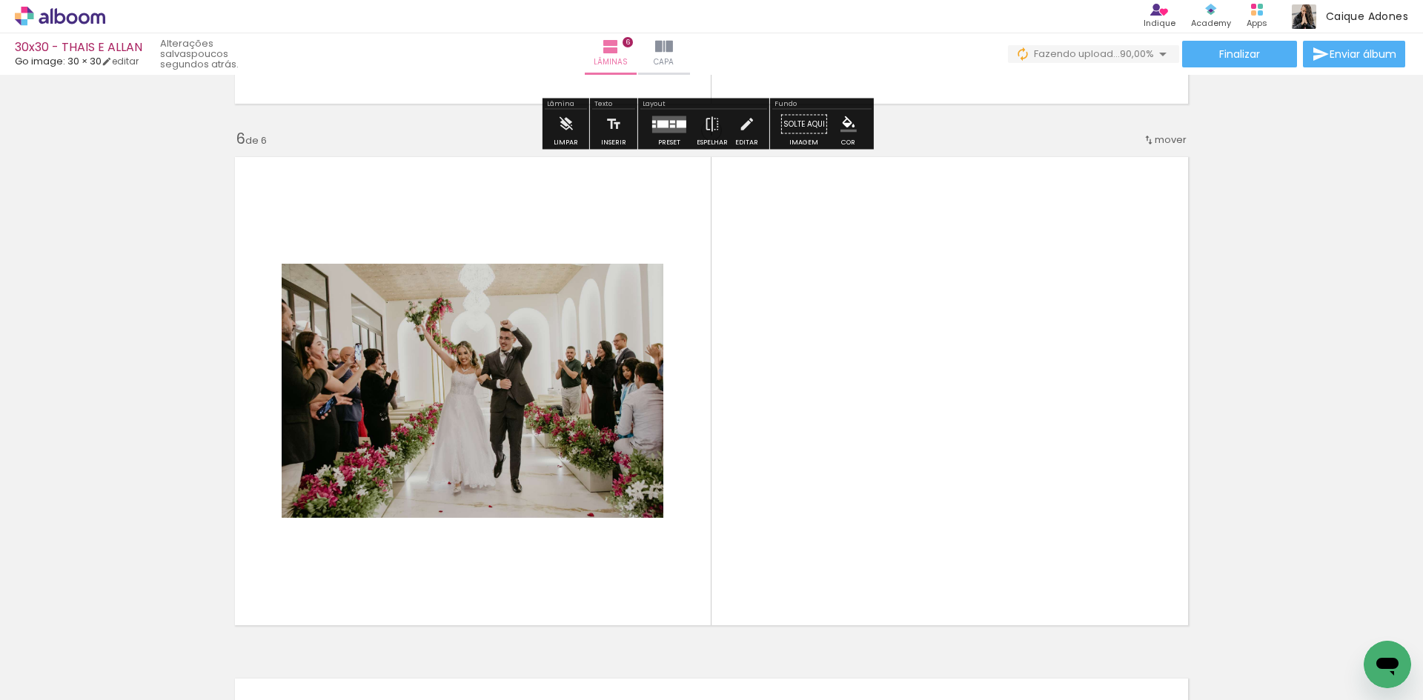
scroll to position [2628, 0]
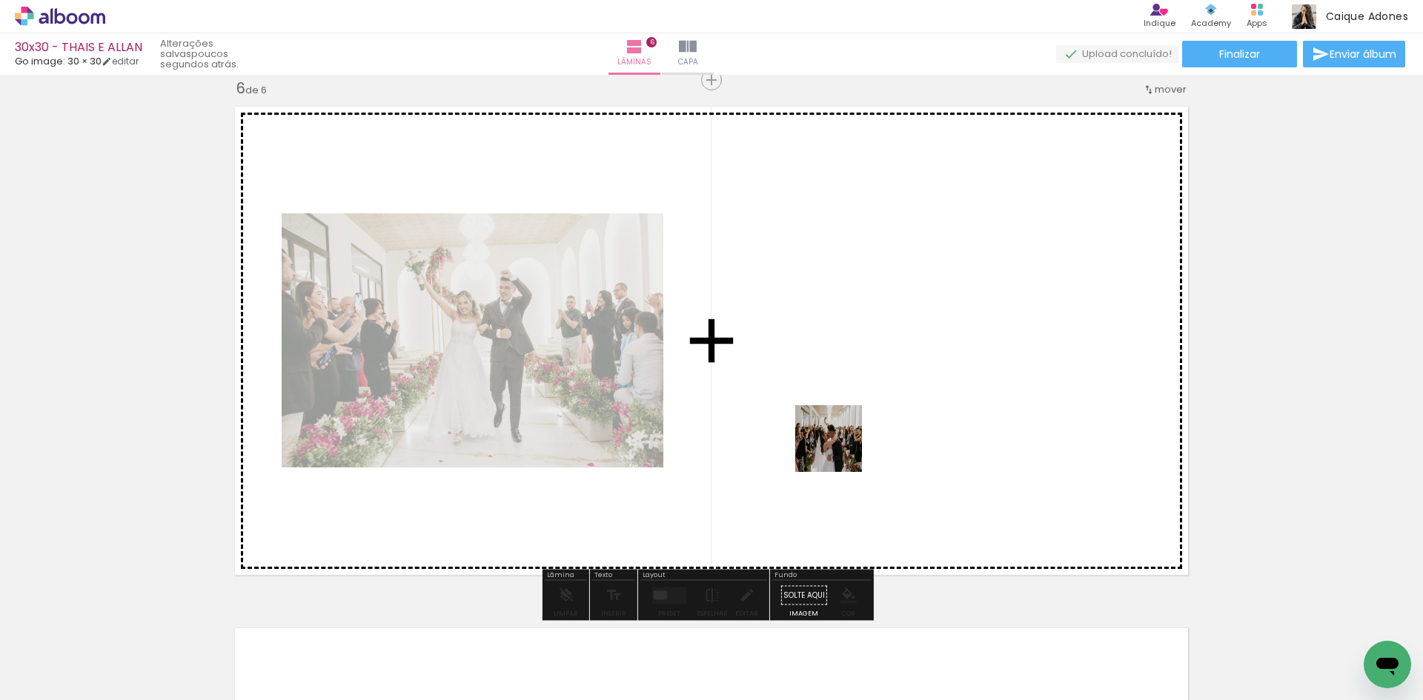
drag, startPoint x: 731, startPoint y: 655, endPoint x: 849, endPoint y: 428, distance: 255.2
click at [849, 428] on quentale-workspace at bounding box center [711, 350] width 1423 height 700
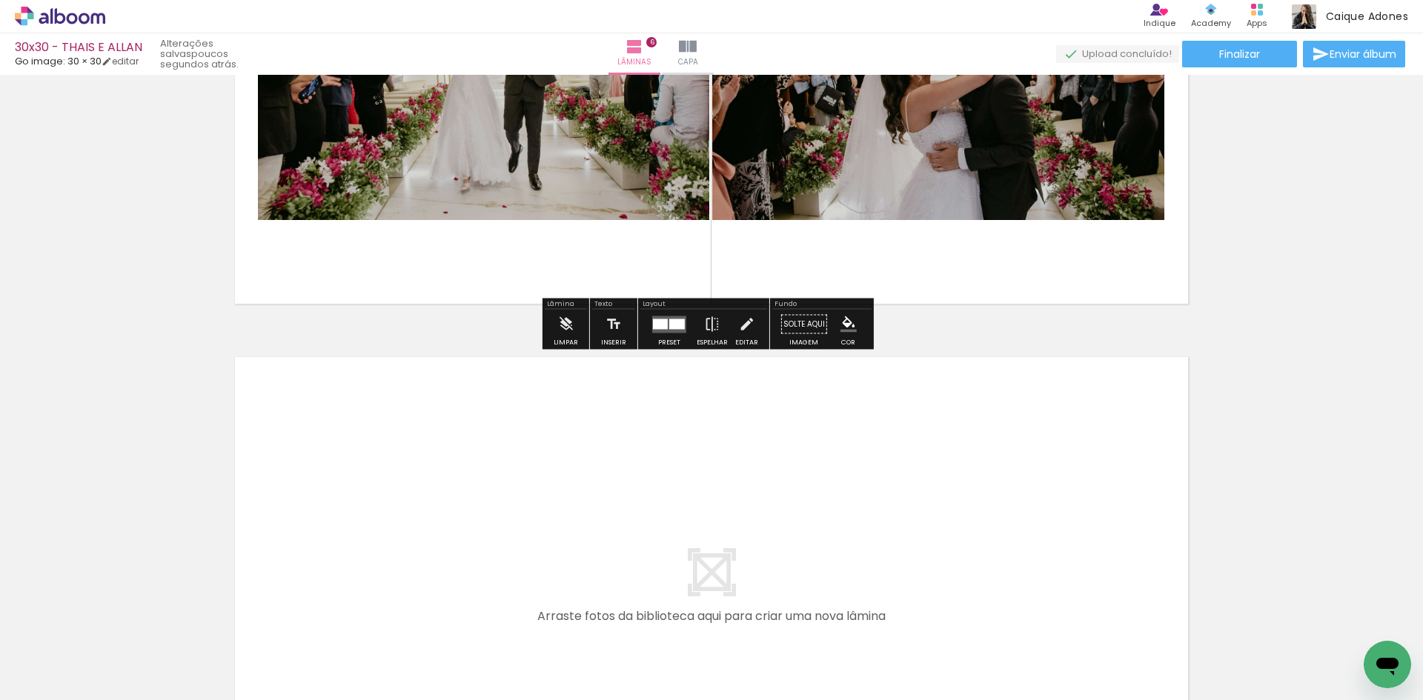
scroll to position [2924, 0]
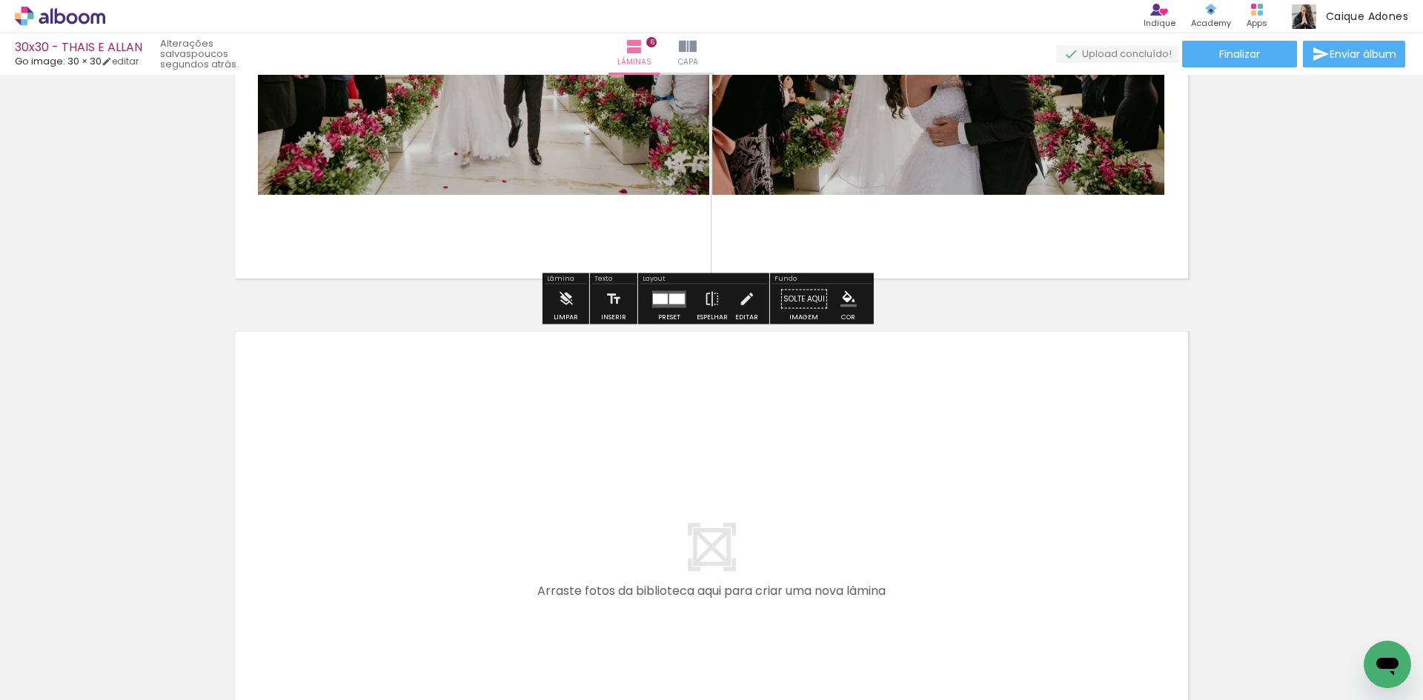
drag, startPoint x: 819, startPoint y: 641, endPoint x: 884, endPoint y: 646, distance: 65.4
click at [780, 513] on quentale-workspace at bounding box center [711, 350] width 1423 height 700
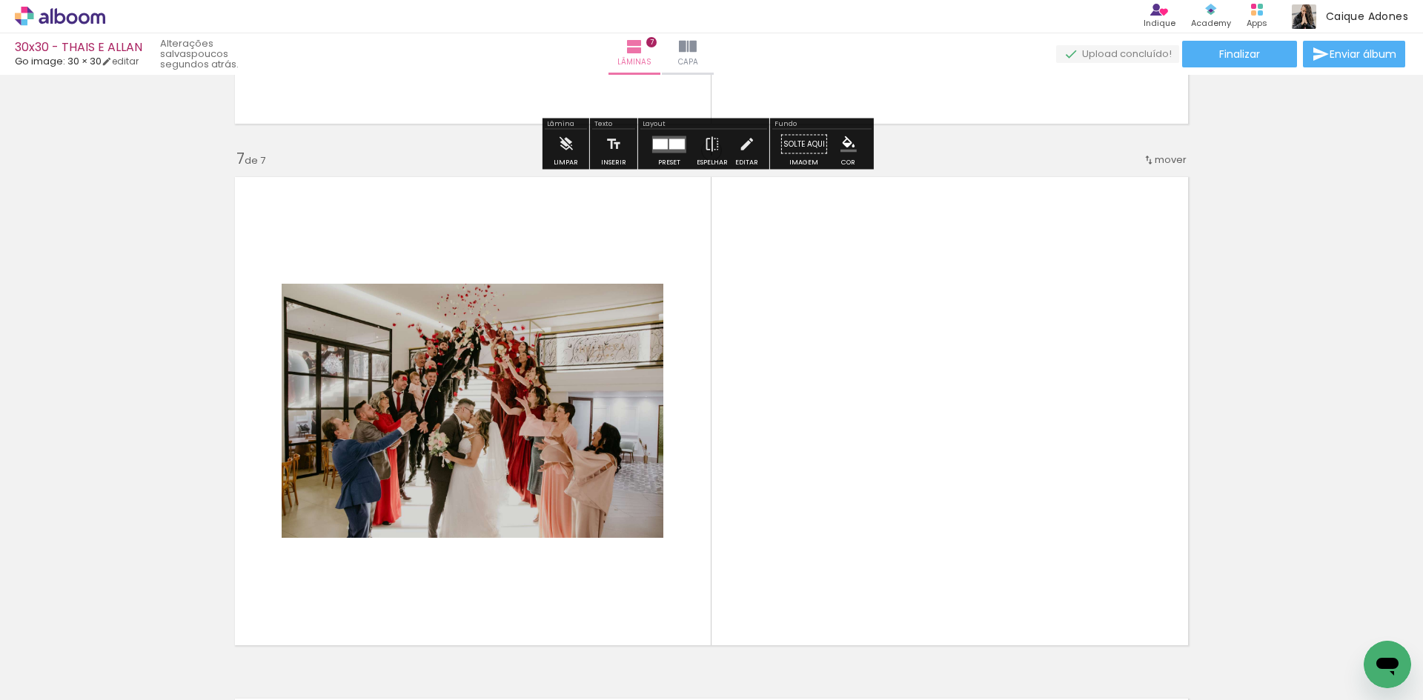
scroll to position [3150, 0]
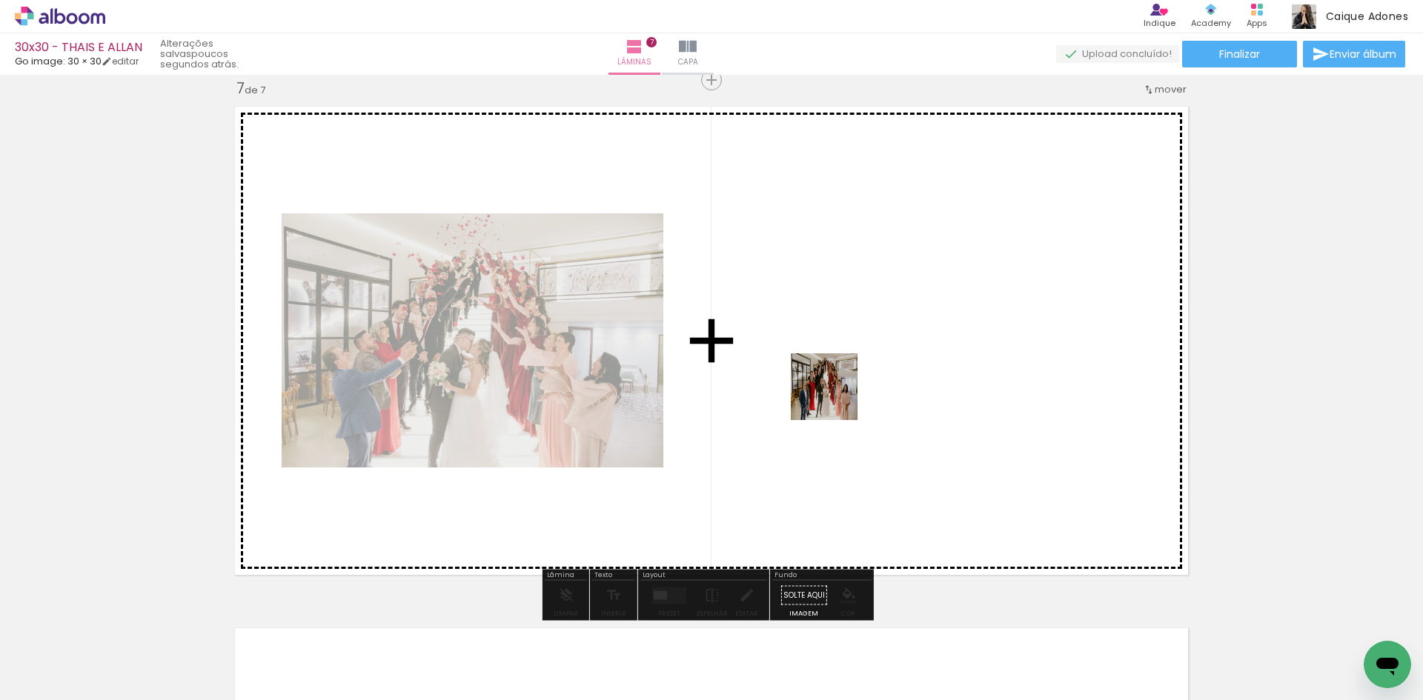
drag, startPoint x: 863, startPoint y: 471, endPoint x: 932, endPoint y: 503, distance: 75.9
click at [826, 384] on quentale-workspace at bounding box center [711, 350] width 1423 height 700
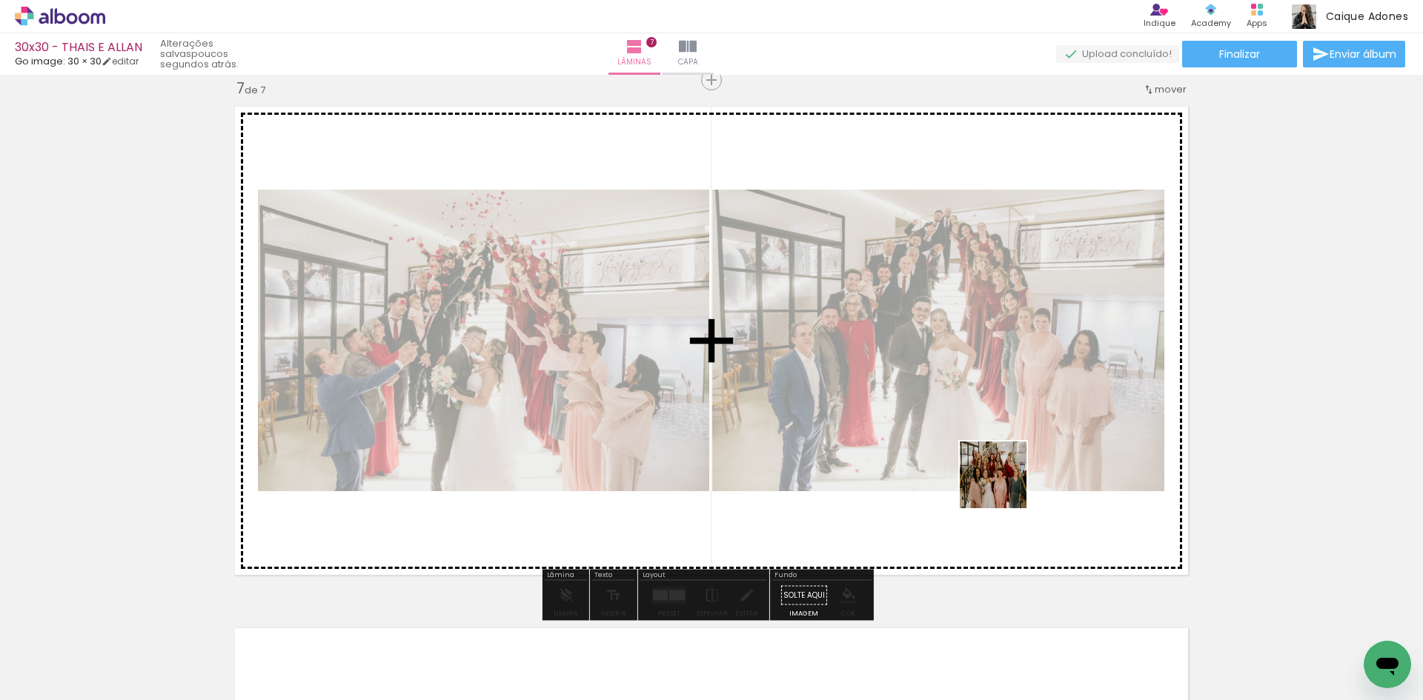
drag, startPoint x: 998, startPoint y: 537, endPoint x: 1009, endPoint y: 460, distance: 77.8
click at [1009, 461] on quentale-workspace at bounding box center [711, 350] width 1423 height 700
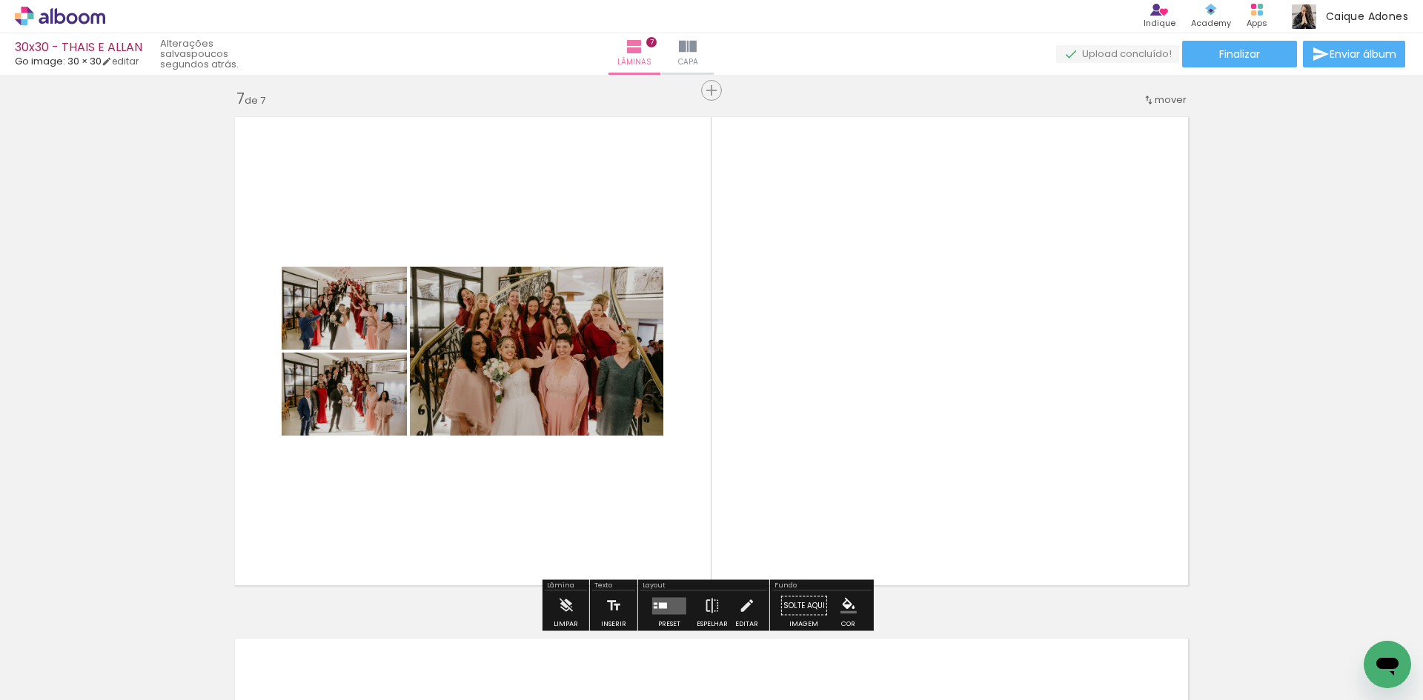
scroll to position [3001, 0]
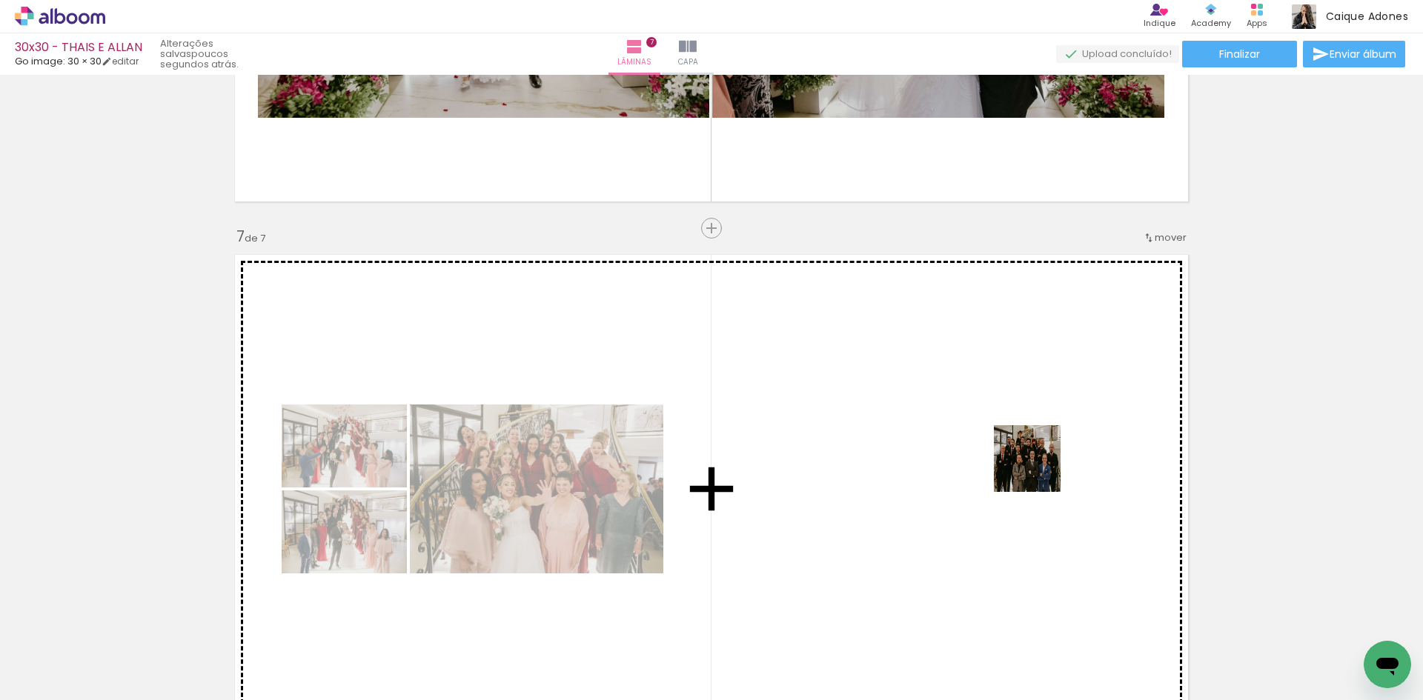
drag, startPoint x: 1131, startPoint y: 645, endPoint x: 1422, endPoint y: 429, distance: 362.8
click at [998, 448] on quentale-workspace at bounding box center [711, 350] width 1423 height 700
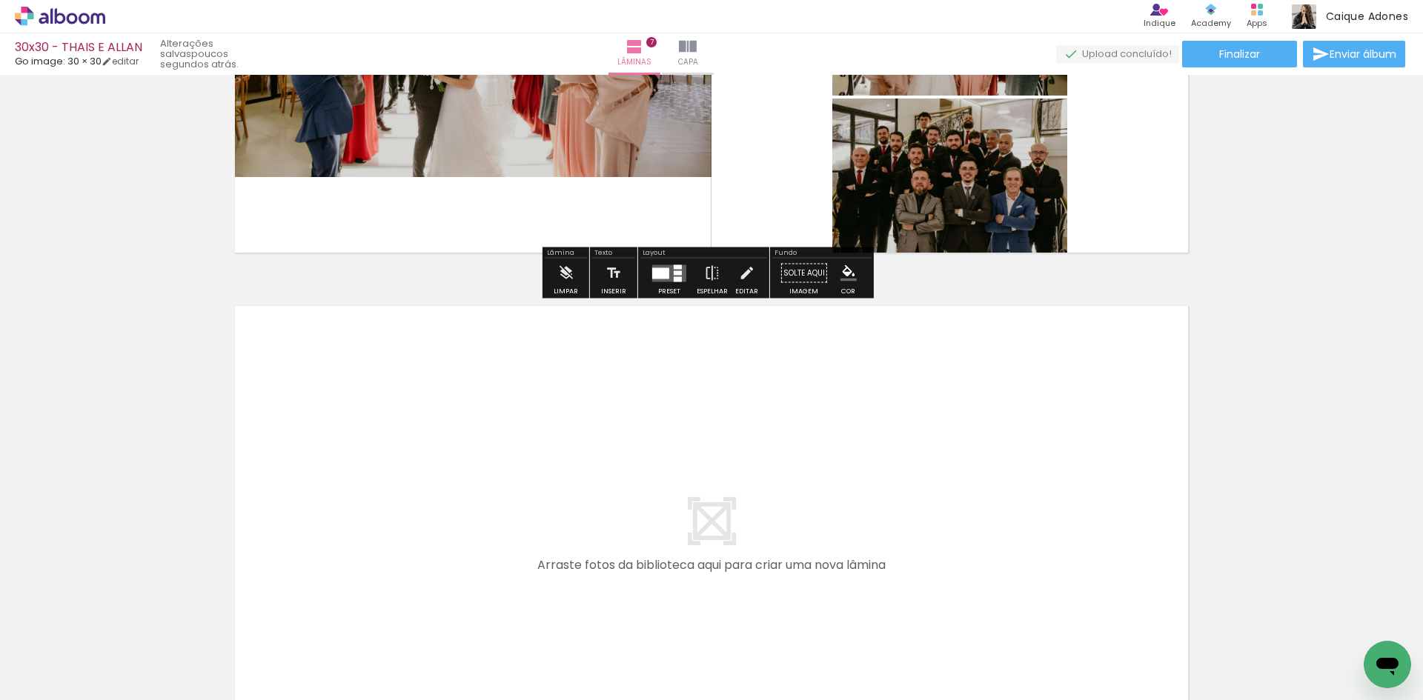
scroll to position [0, 0]
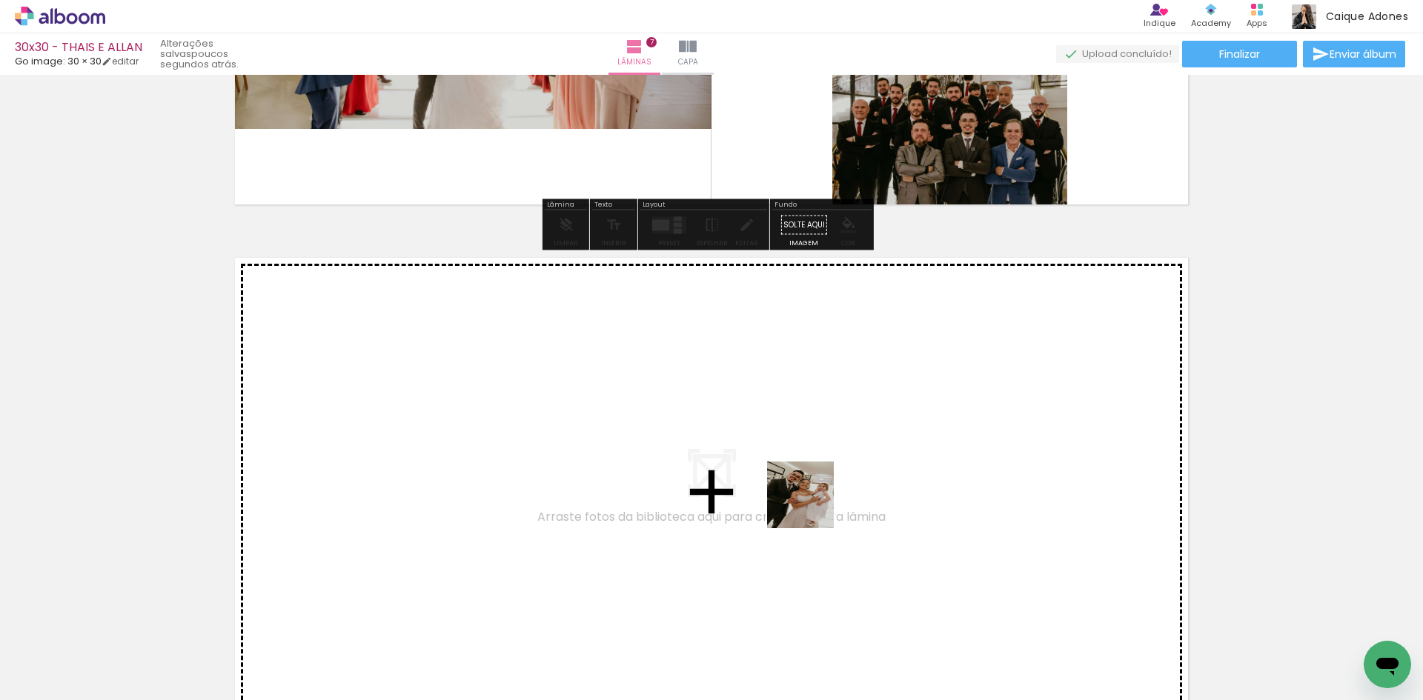
drag, startPoint x: 1040, startPoint y: 648, endPoint x: 788, endPoint y: 496, distance: 294.6
click at [788, 496] on quentale-workspace at bounding box center [711, 350] width 1423 height 700
